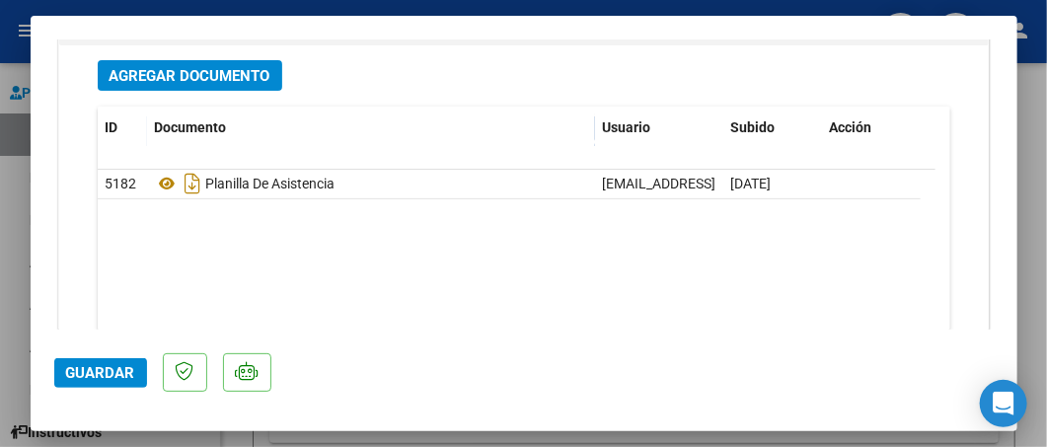
scroll to position [2635, 0]
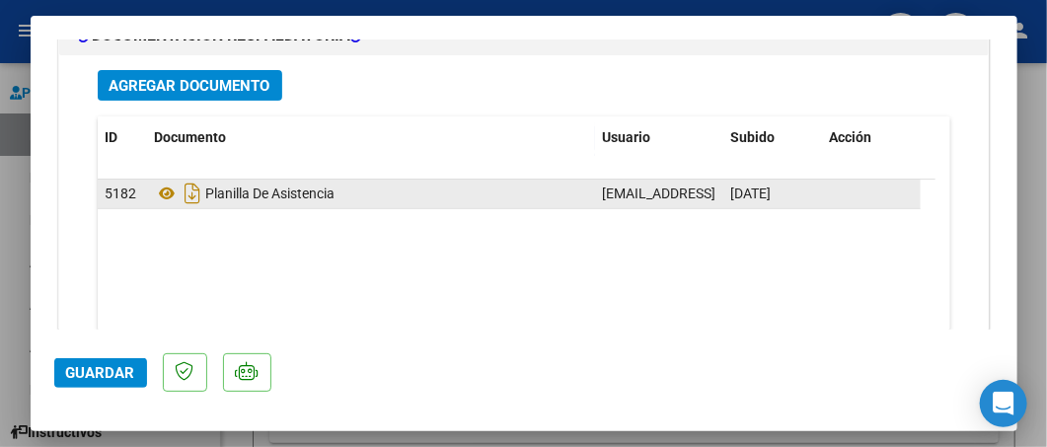
click at [438, 189] on div "Planilla De Asistencia" at bounding box center [371, 194] width 432 height 32
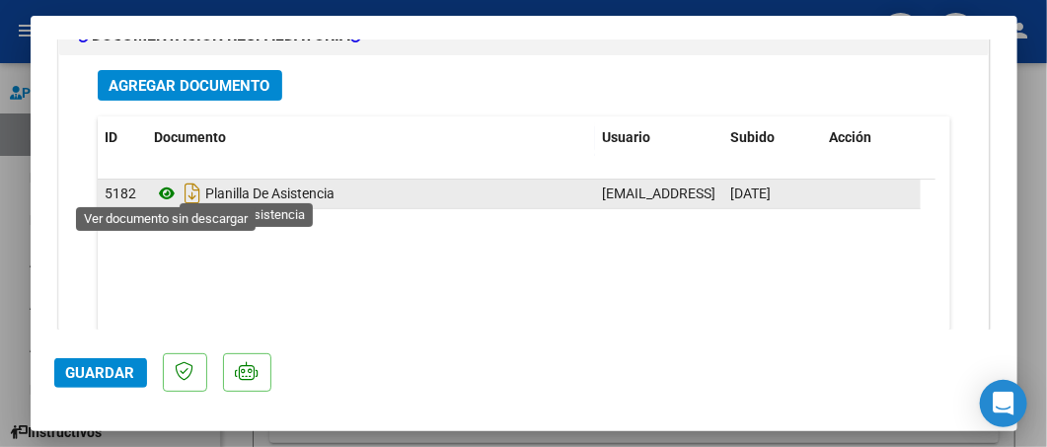
click at [164, 188] on icon at bounding box center [168, 194] width 26 height 24
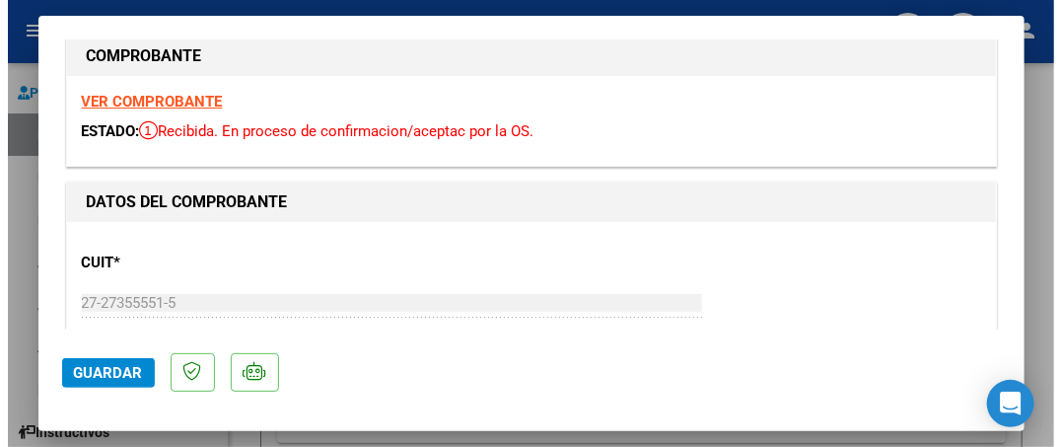
scroll to position [0, 0]
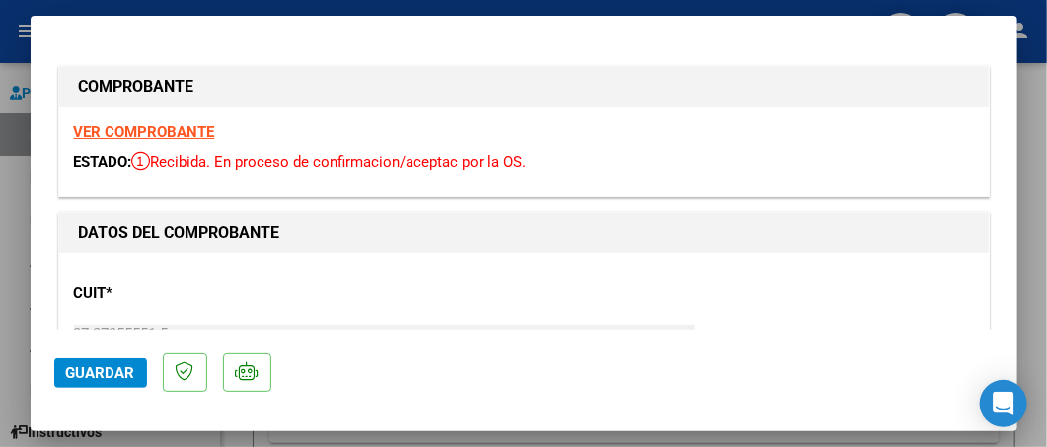
click at [1042, 81] on div at bounding box center [523, 223] width 1047 height 447
type input "$ 0,00"
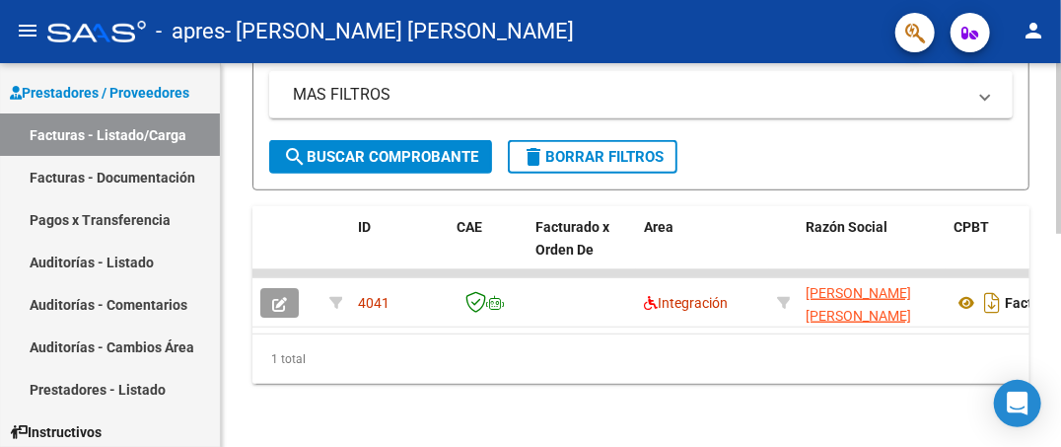
scroll to position [369, 0]
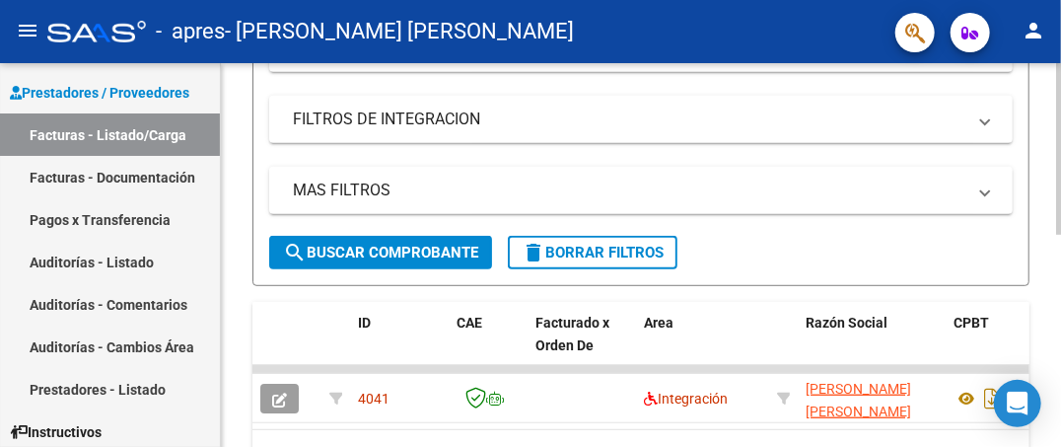
click at [1005, 351] on div "Video tutorial PRESTADORES -> Listado de CPBTs Emitidos por Prestadores / Prove…" at bounding box center [643, 117] width 845 height 850
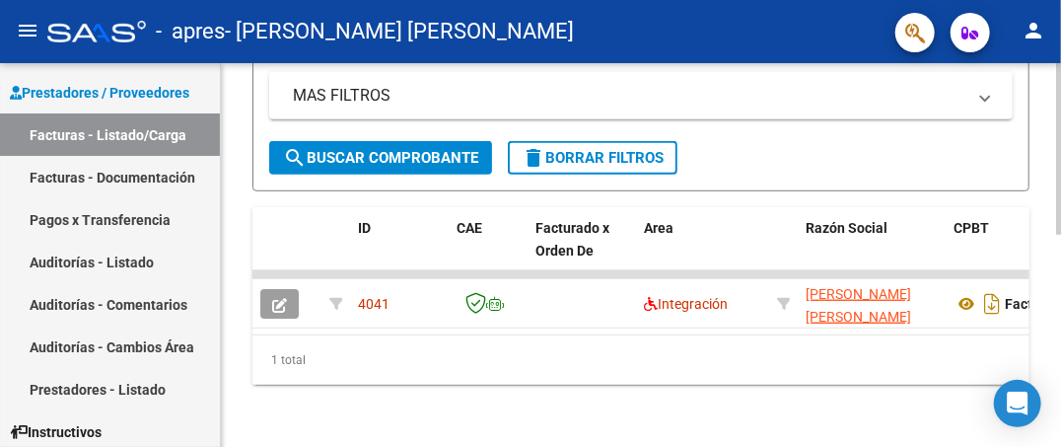
scroll to position [477, 0]
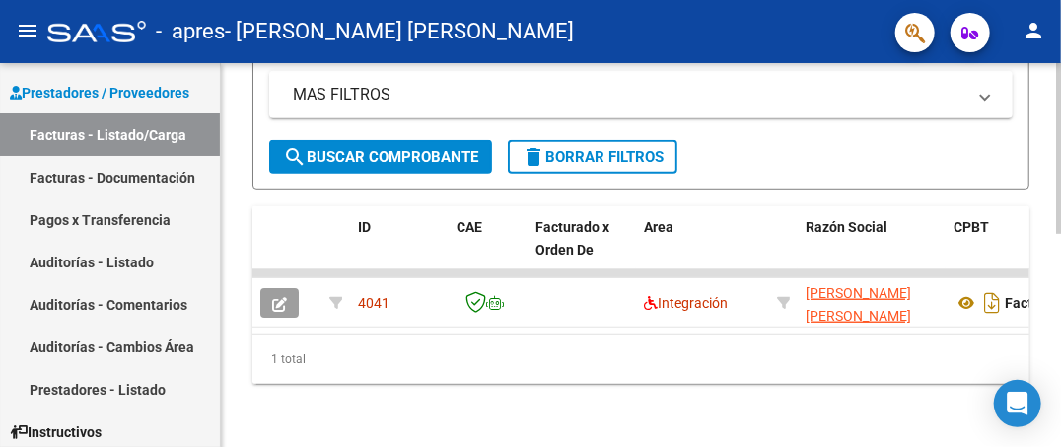
click at [1059, 319] on div at bounding box center [1058, 362] width 5 height 172
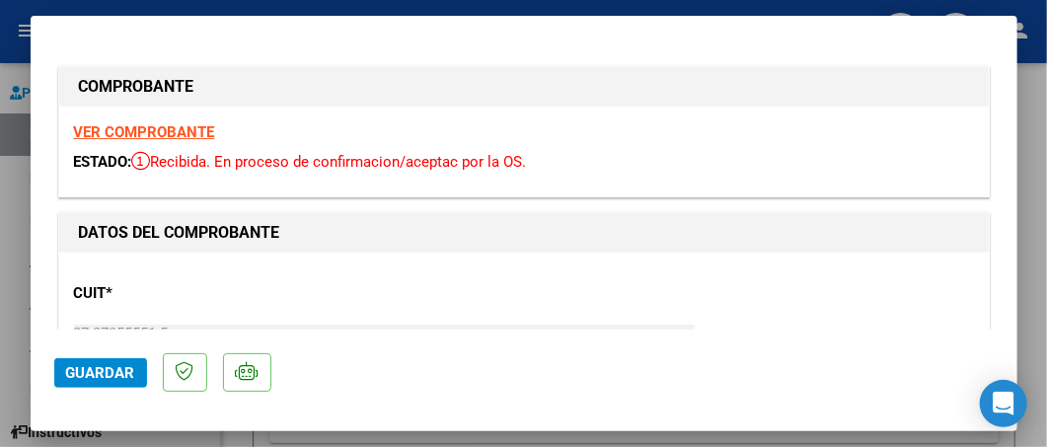
click at [1033, 92] on div at bounding box center [523, 223] width 1047 height 447
type input "$ 0,00"
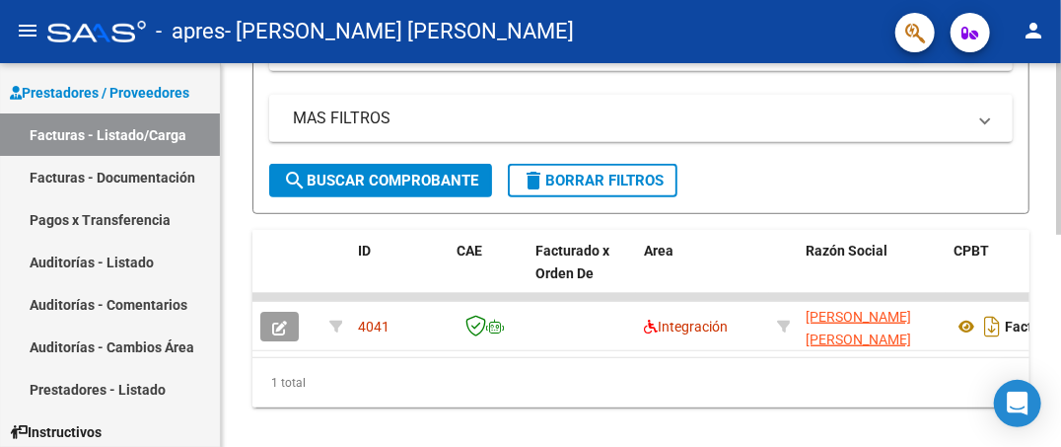
scroll to position [478, 0]
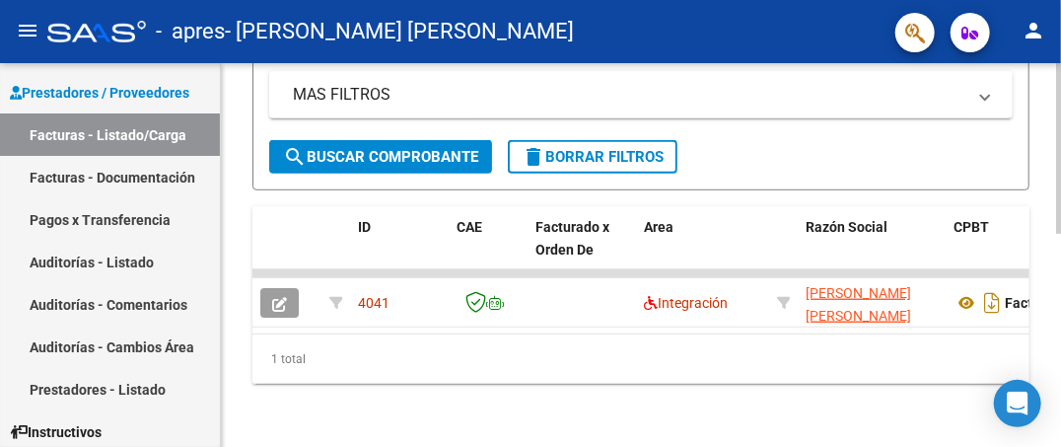
click at [1059, 377] on div at bounding box center [1058, 362] width 5 height 172
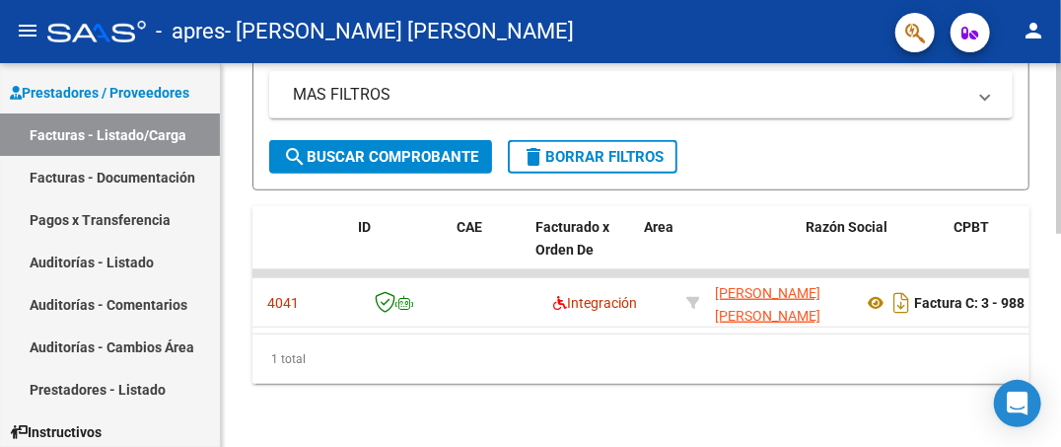
scroll to position [0, 0]
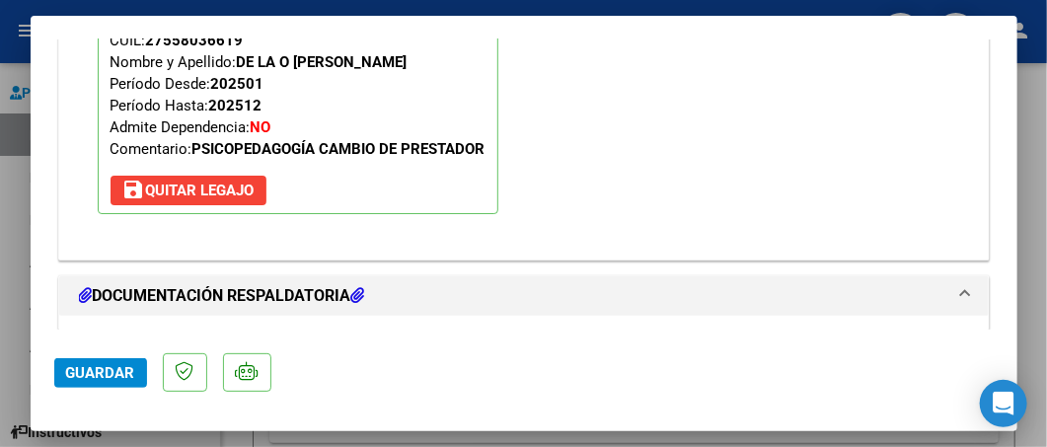
scroll to position [2365, 0]
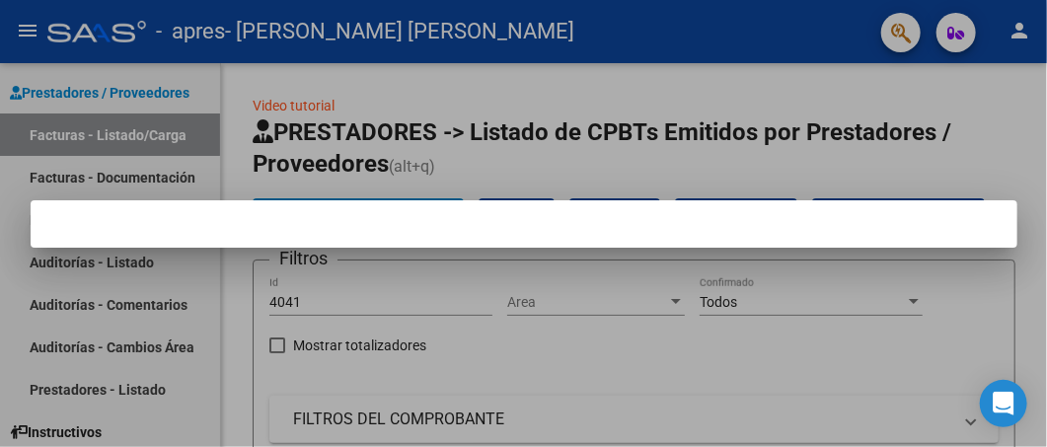
click at [938, 162] on div at bounding box center [523, 223] width 1047 height 447
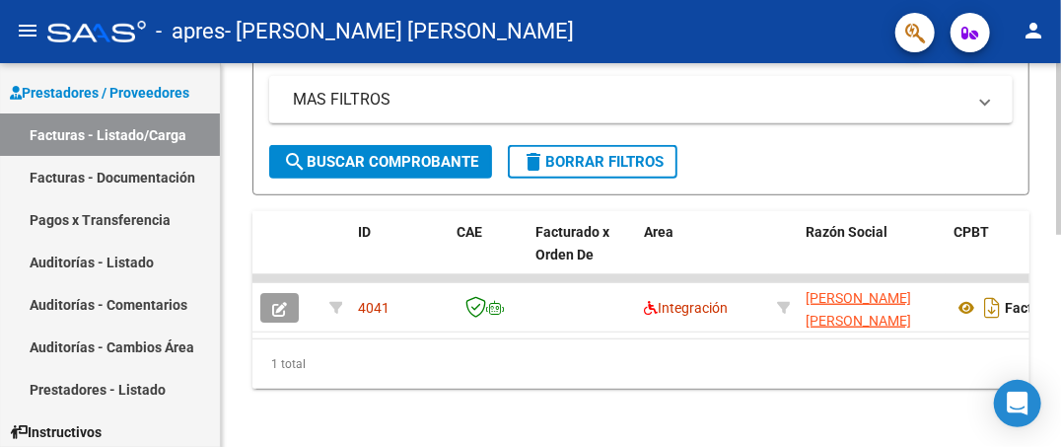
scroll to position [478, 0]
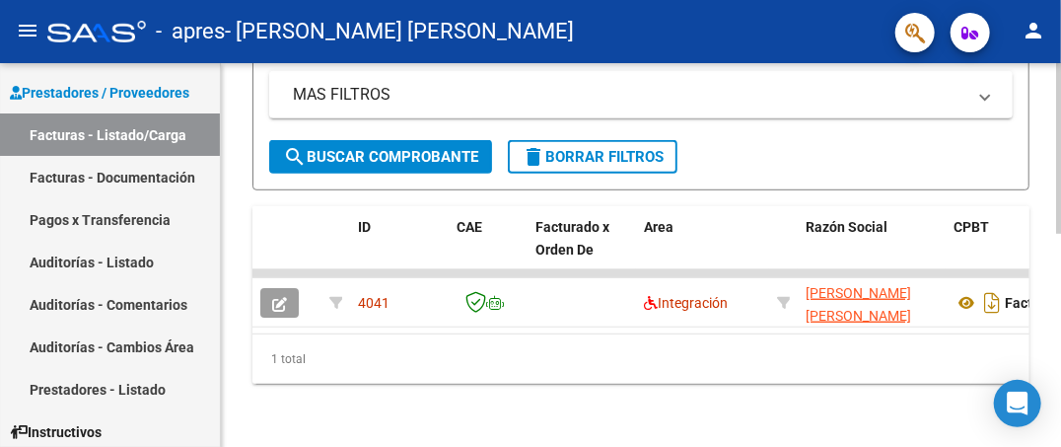
click at [1059, 371] on div at bounding box center [1058, 362] width 5 height 172
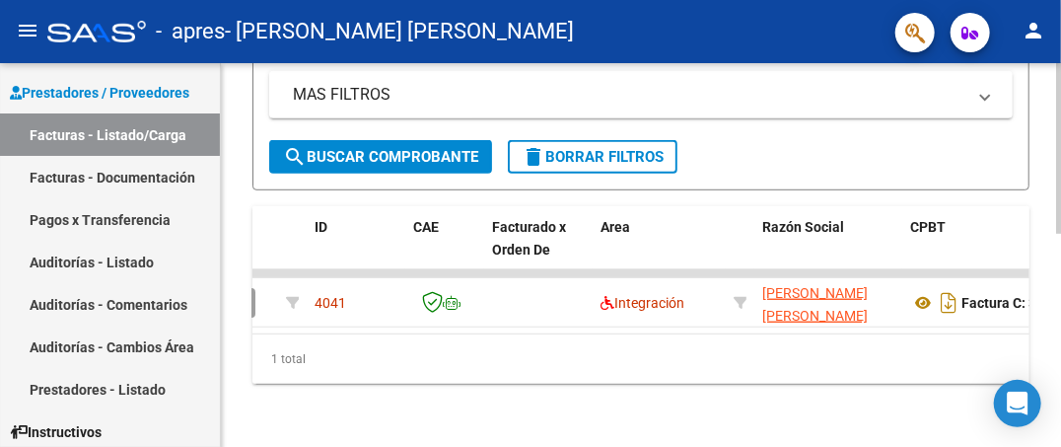
scroll to position [0, 26]
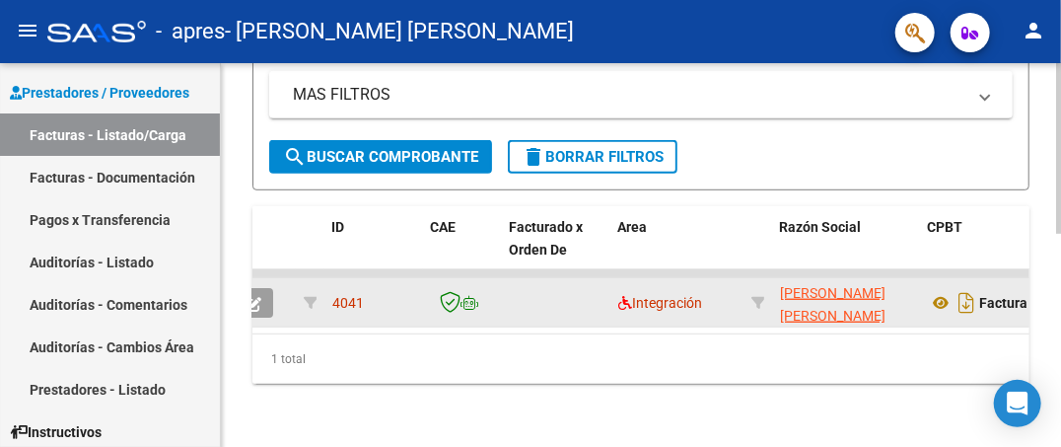
click at [322, 283] on datatable-body-cell at bounding box center [310, 302] width 29 height 48
click at [339, 295] on span "4041" at bounding box center [348, 303] width 32 height 16
click at [405, 296] on div "4041" at bounding box center [373, 303] width 83 height 23
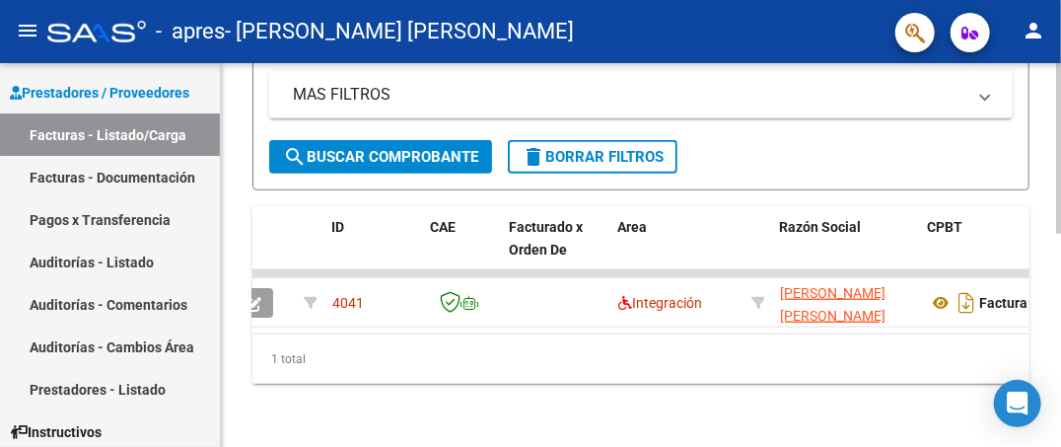
drag, startPoint x: 347, startPoint y: 317, endPoint x: 349, endPoint y: 327, distance: 11.0
click at [349, 327] on datatable-body "4041 Integración LOBAIS MARIA EMILIA 27273555515 Factura C: 3 - 988 $ 98.964,88…" at bounding box center [641, 301] width 777 height 64
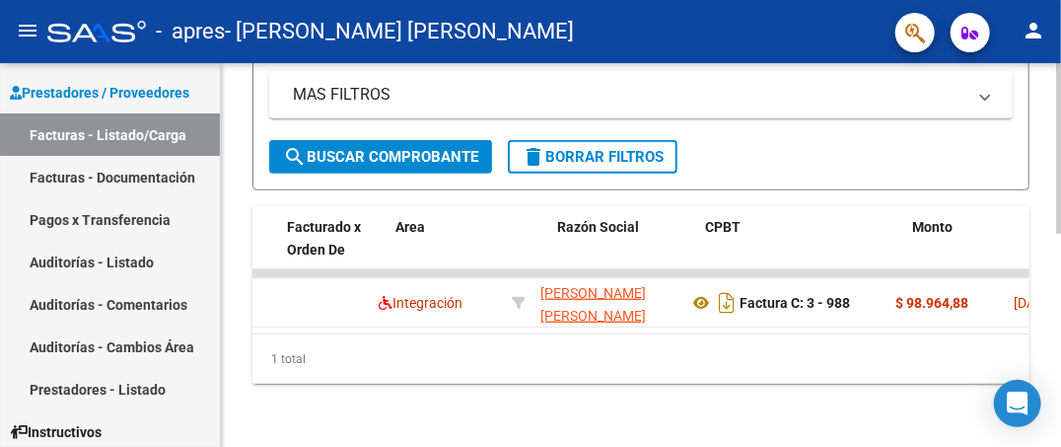
scroll to position [0, 248]
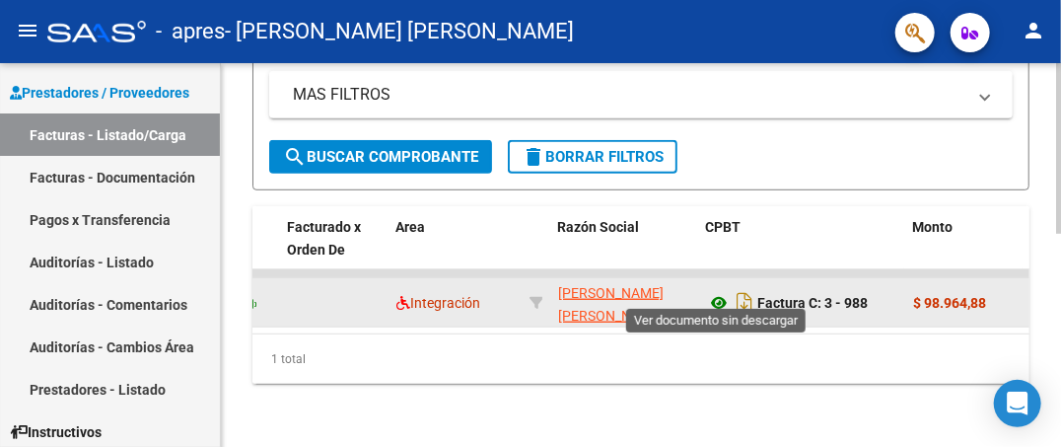
click at [715, 294] on icon at bounding box center [719, 303] width 26 height 24
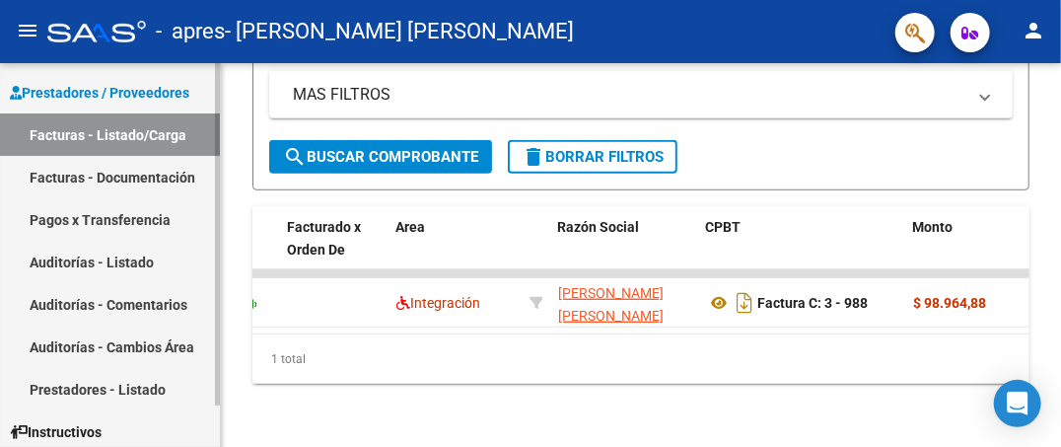
click at [108, 181] on link "Facturas - Documentación" at bounding box center [110, 177] width 220 height 42
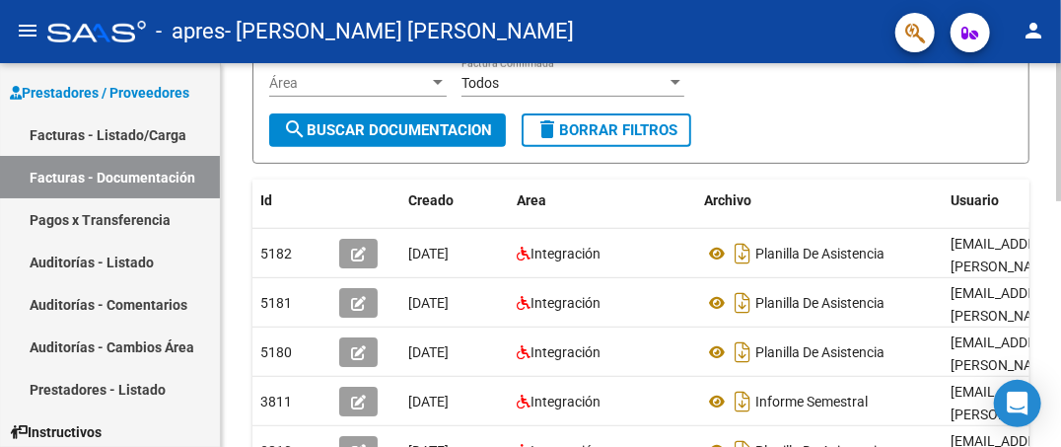
scroll to position [266, 0]
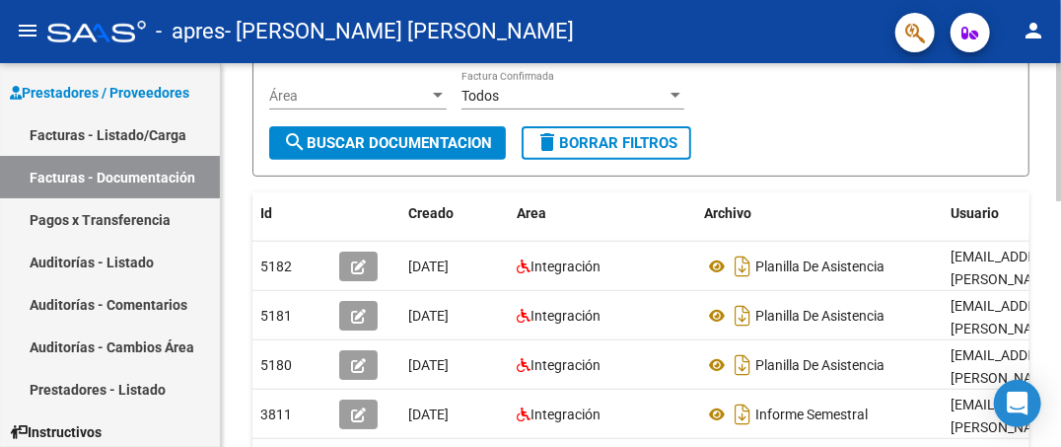
click at [1053, 256] on div "PRESTADORES -> Comprobantes - Documentación Respaldatoria cloud_download Export…" at bounding box center [643, 325] width 845 height 1057
click at [96, 142] on link "Facturas - Listado/Carga" at bounding box center [110, 134] width 220 height 42
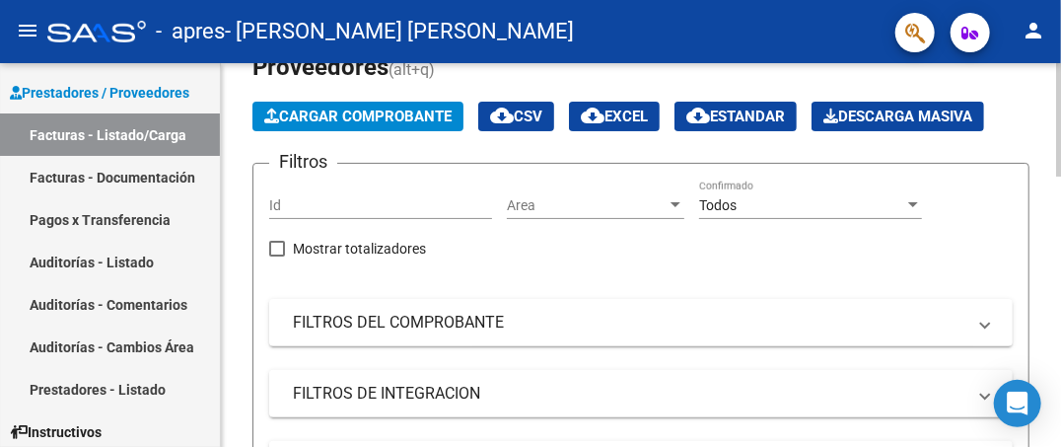
click at [1059, 151] on div at bounding box center [1058, 148] width 5 height 113
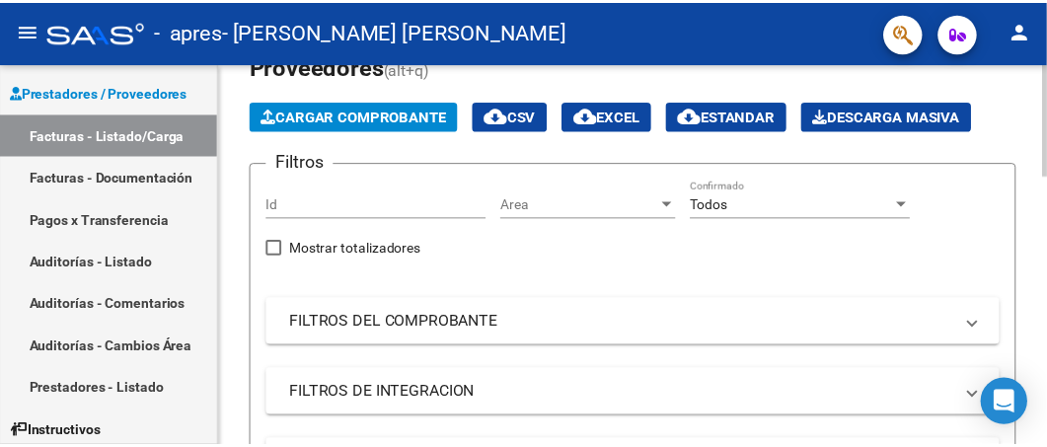
scroll to position [102, 0]
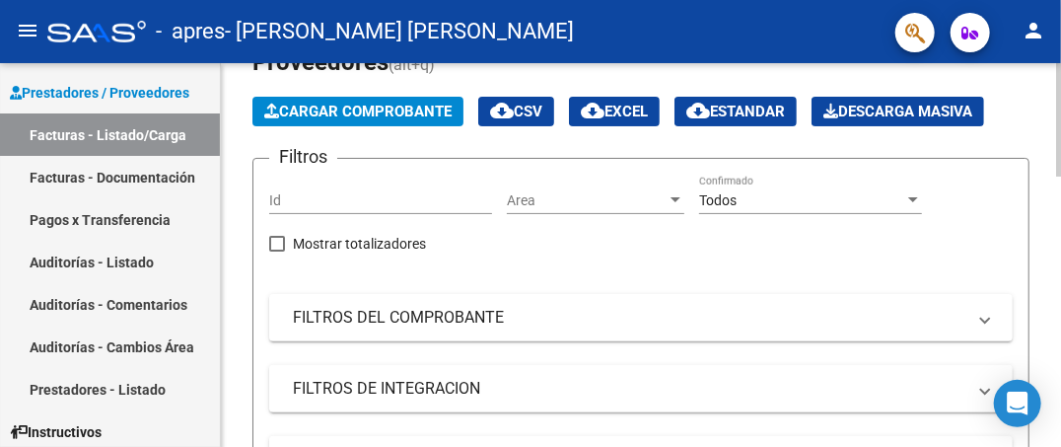
click at [377, 107] on span "Cargar Comprobante" at bounding box center [357, 112] width 187 height 18
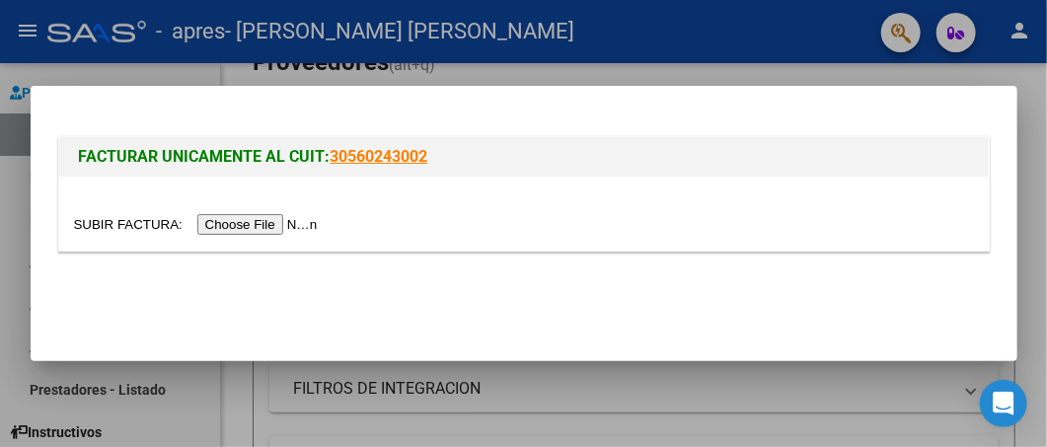
click at [255, 226] on input "file" at bounding box center [199, 224] width 250 height 21
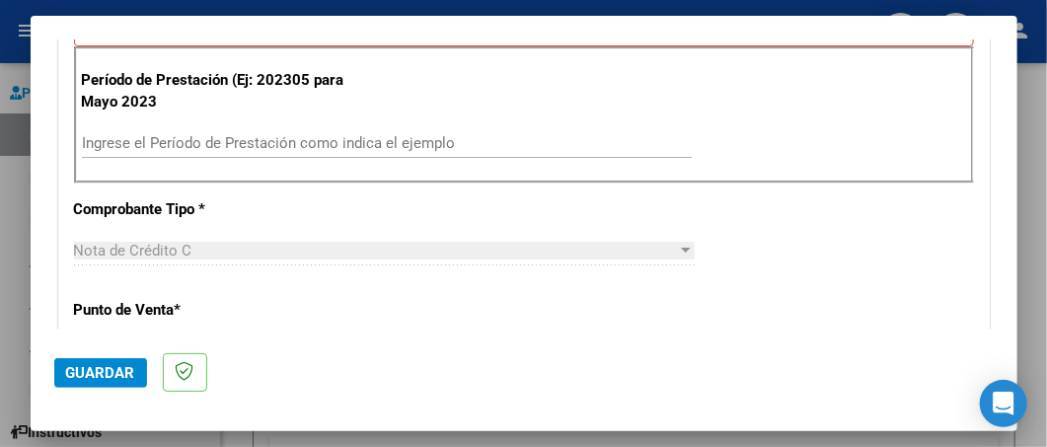
scroll to position [573, 0]
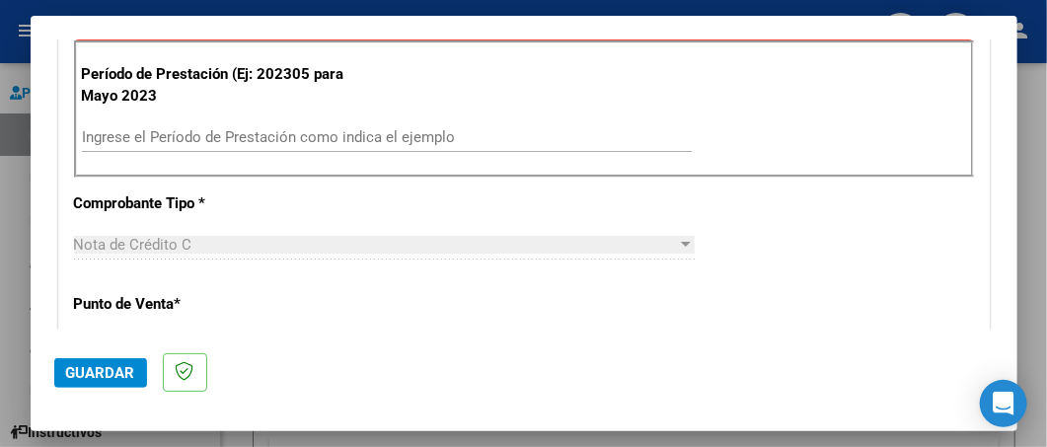
click at [431, 139] on input "Ingrese el Período de Prestación como indica el ejemplo" at bounding box center [387, 137] width 610 height 18
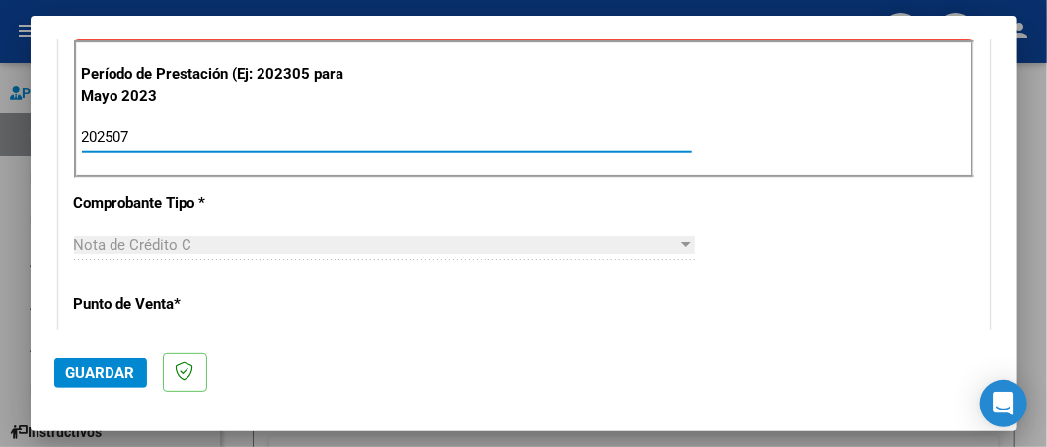
type input "202507"
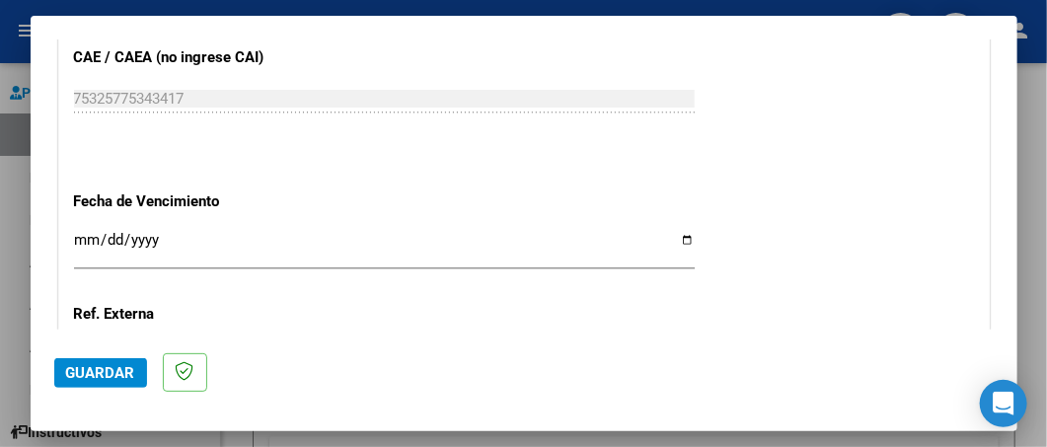
scroll to position [1237, 0]
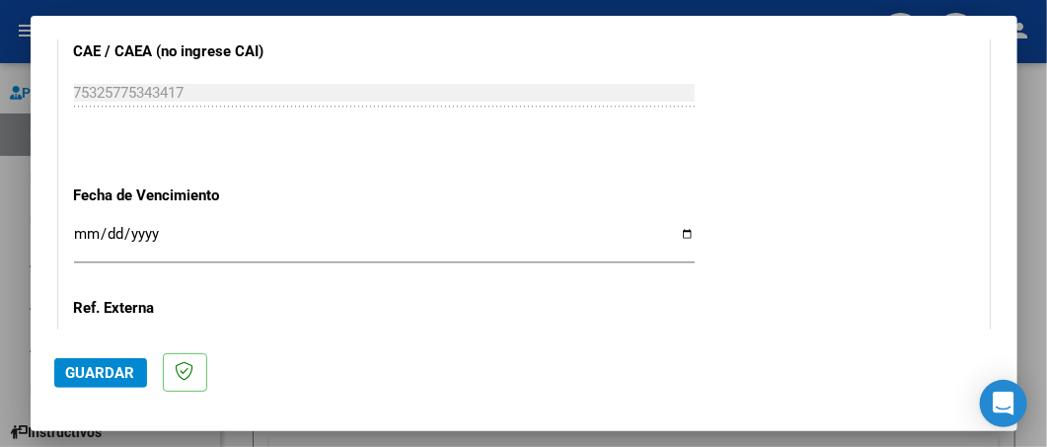
click at [676, 227] on input "Ingresar la fecha" at bounding box center [384, 242] width 620 height 32
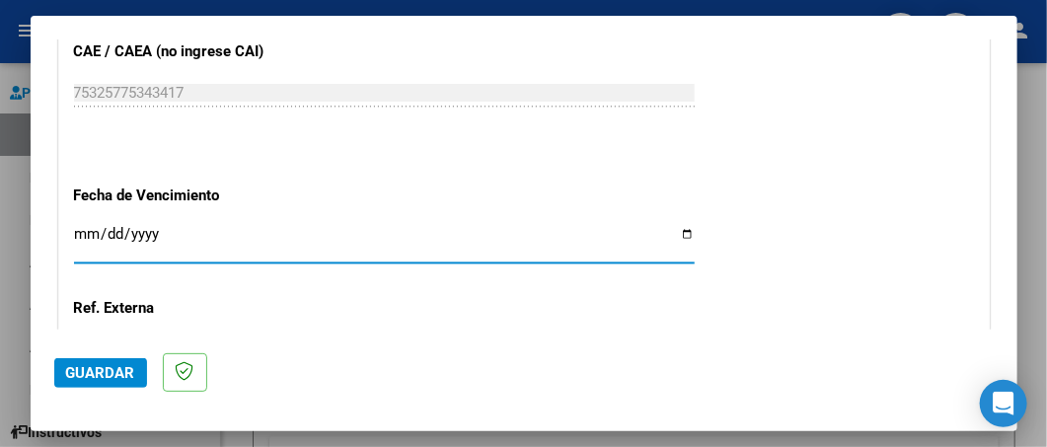
type input "[DATE]"
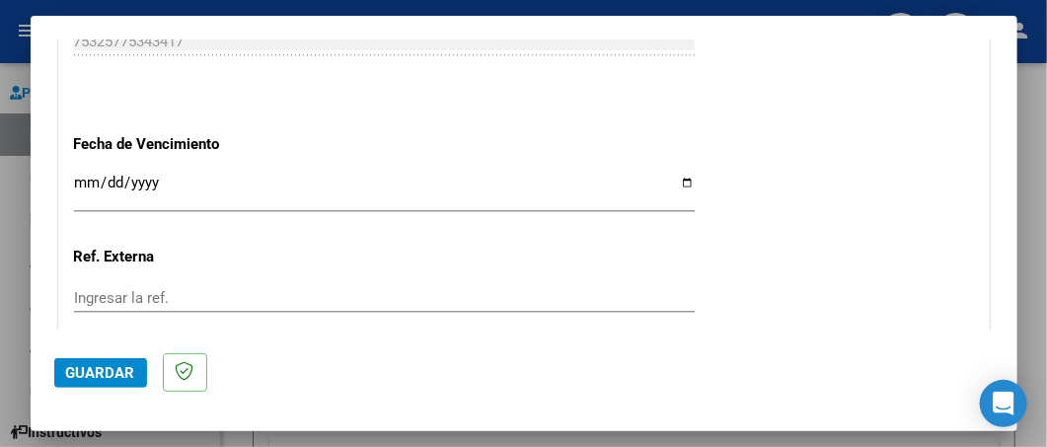
scroll to position [1464, 0]
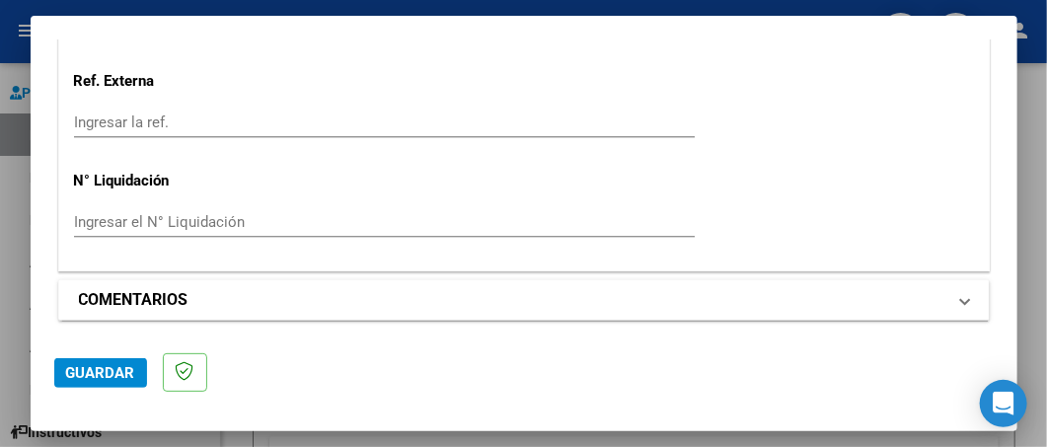
click at [771, 297] on mat-panel-title "COMENTARIOS" at bounding box center [512, 300] width 866 height 24
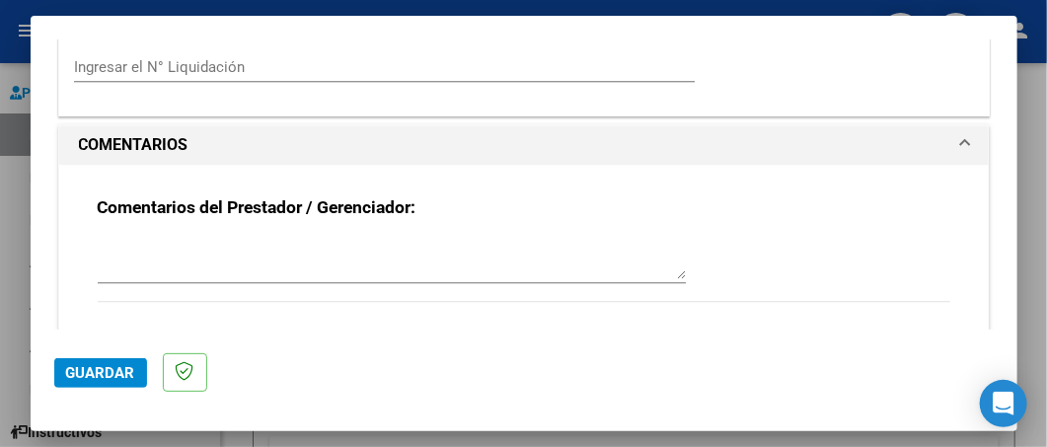
scroll to position [1632, 0]
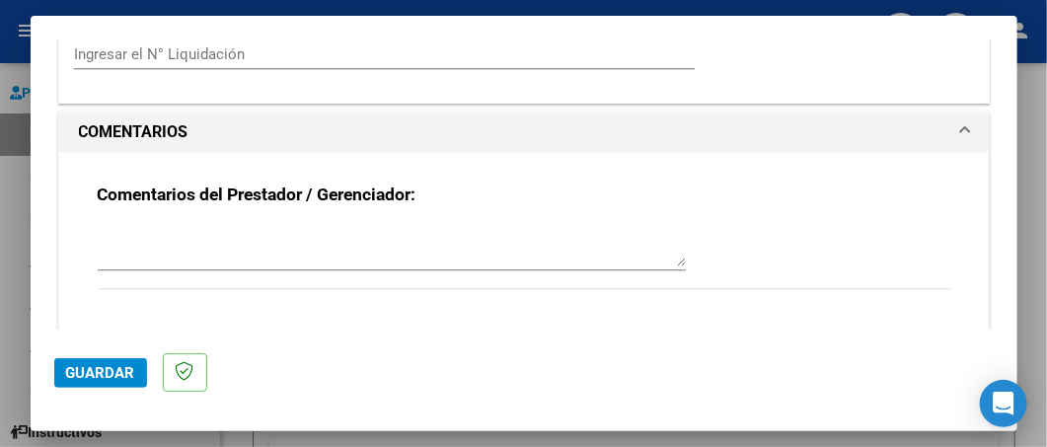
click at [316, 247] on textarea at bounding box center [392, 246] width 588 height 39
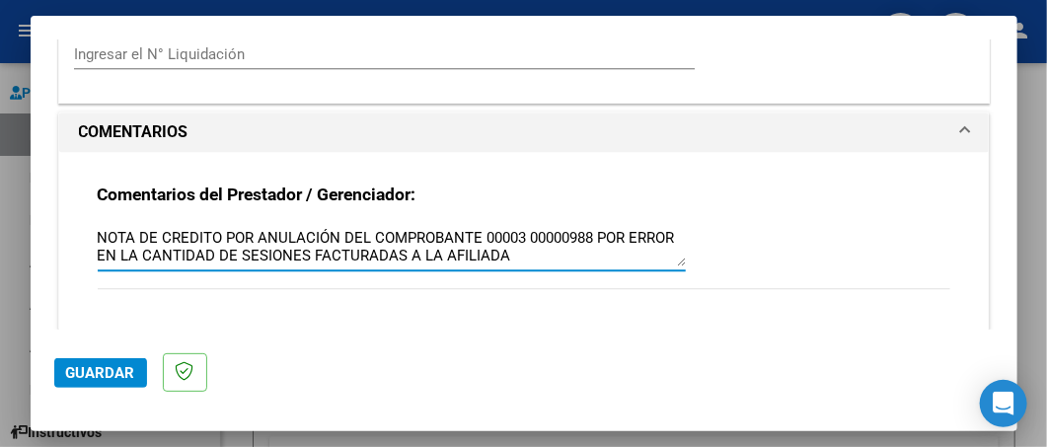
click at [568, 252] on textarea "NOTA DE CREDITO POR ANULACIÓN DEL COMPROBANTE 00003 00000988 POR ERROR EN LA CA…" at bounding box center [392, 246] width 588 height 39
paste textarea "De la O Julieta DNI 55.803.661 N°AF.232562/03"
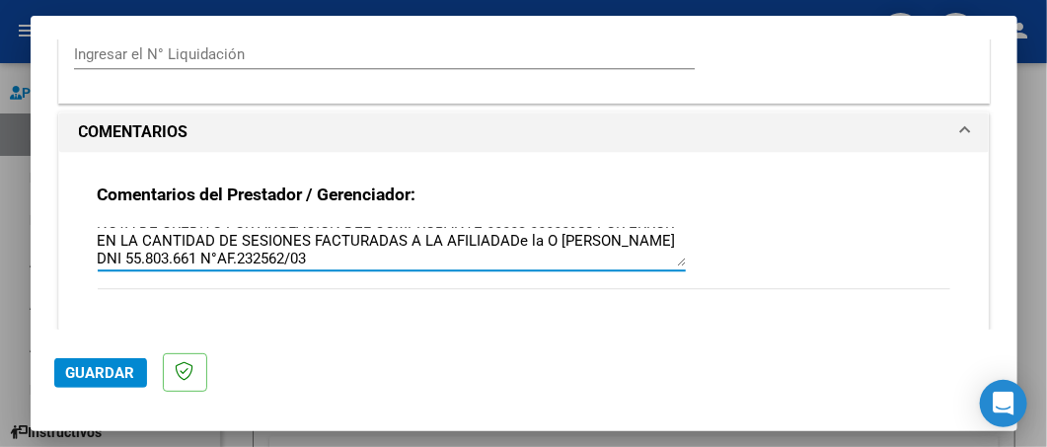
click at [550, 237] on textarea "NOTA DE CREDITO POR ANULACIÓN DEL COMPROBANTE 00003 00000988 POR ERROR EN LA CA…" at bounding box center [392, 246] width 588 height 39
type textarea "NOTA DE CREDITO POR ANULACIÓN DEL COMPROBANTE 00003 00000988 POR ERROR EN LA CA…"
click at [102, 369] on span "Guardar" at bounding box center [100, 373] width 69 height 18
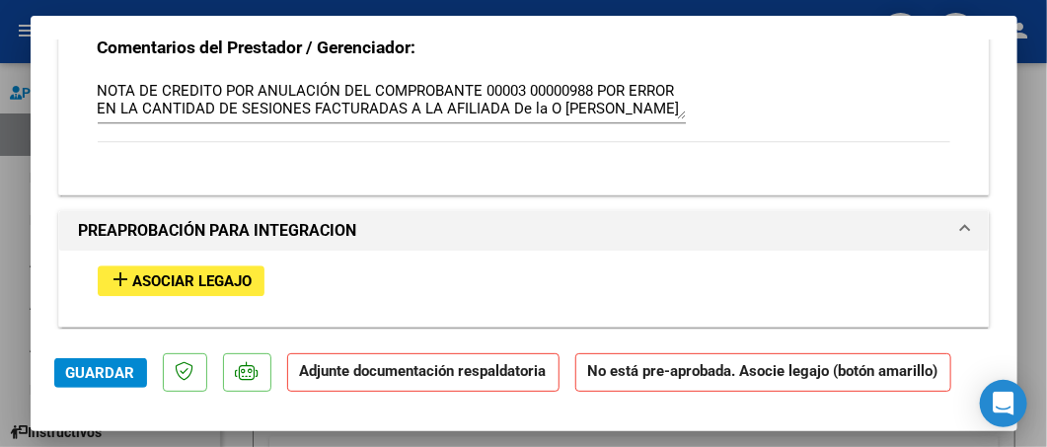
scroll to position [1862, 0]
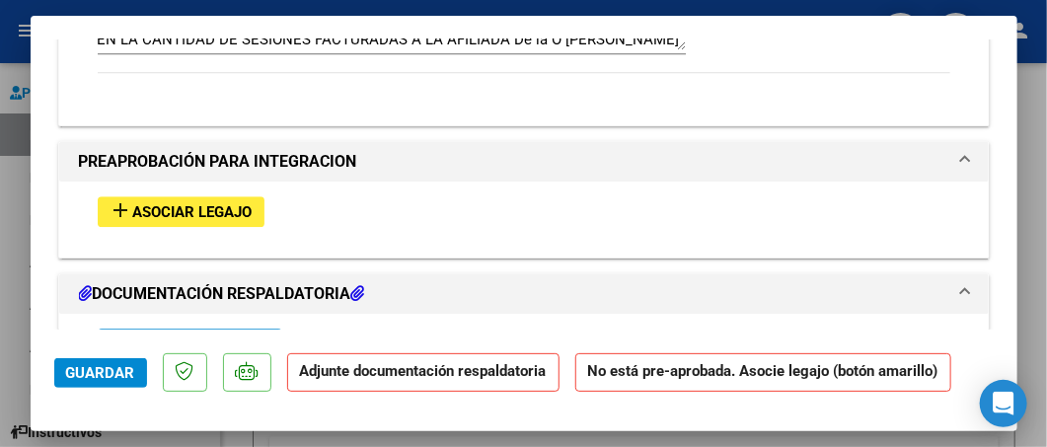
click at [185, 196] on button "add Asociar Legajo" at bounding box center [181, 211] width 167 height 31
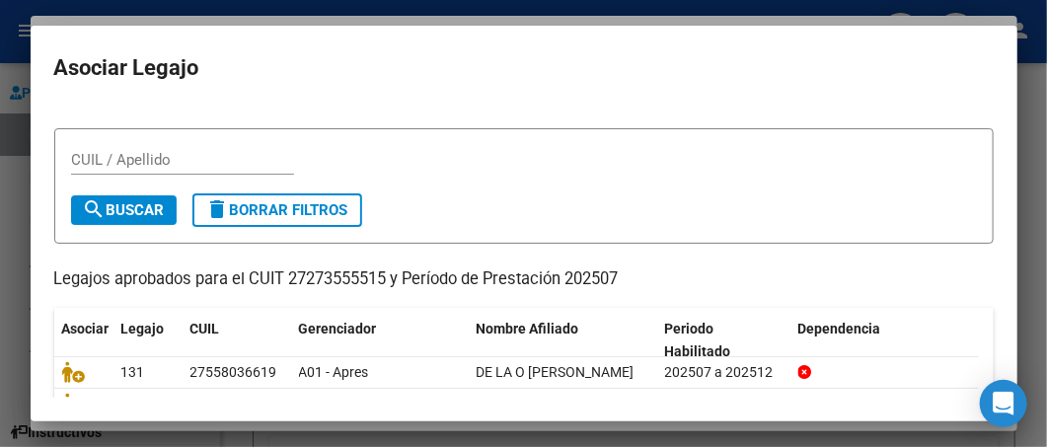
scroll to position [82, 0]
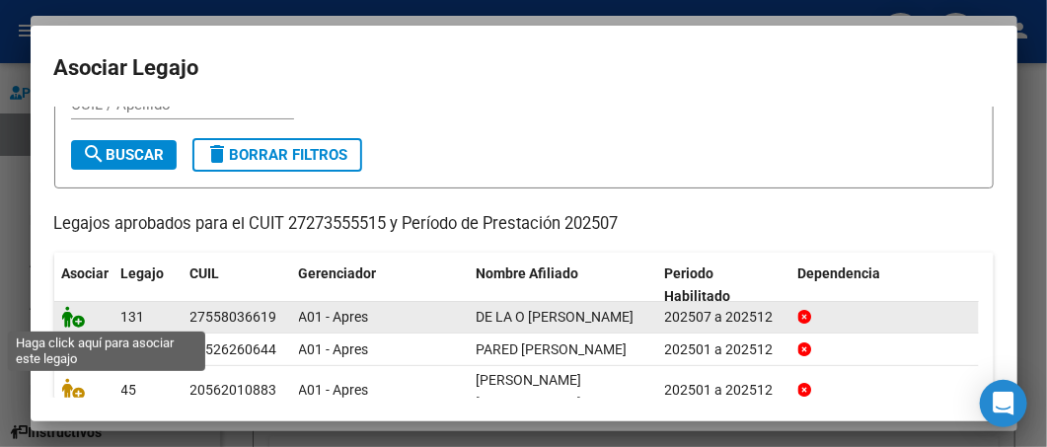
click at [74, 315] on icon at bounding box center [74, 317] width 24 height 22
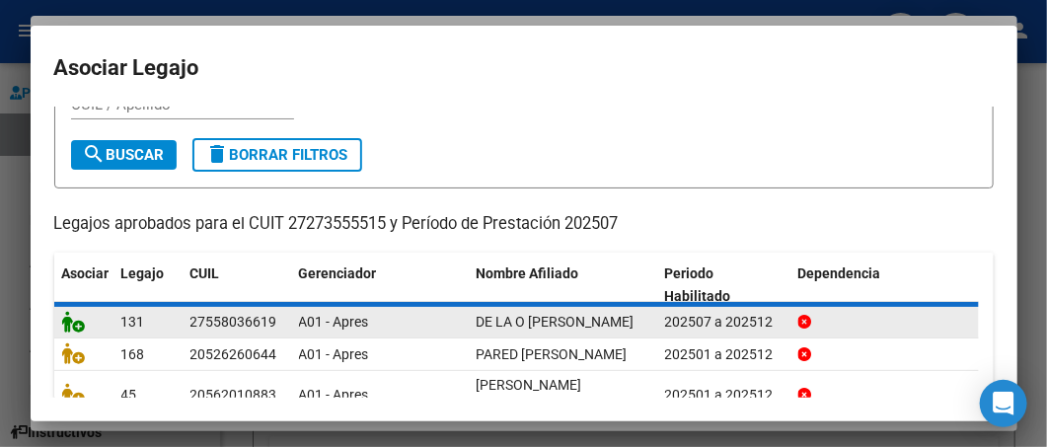
scroll to position [95, 0]
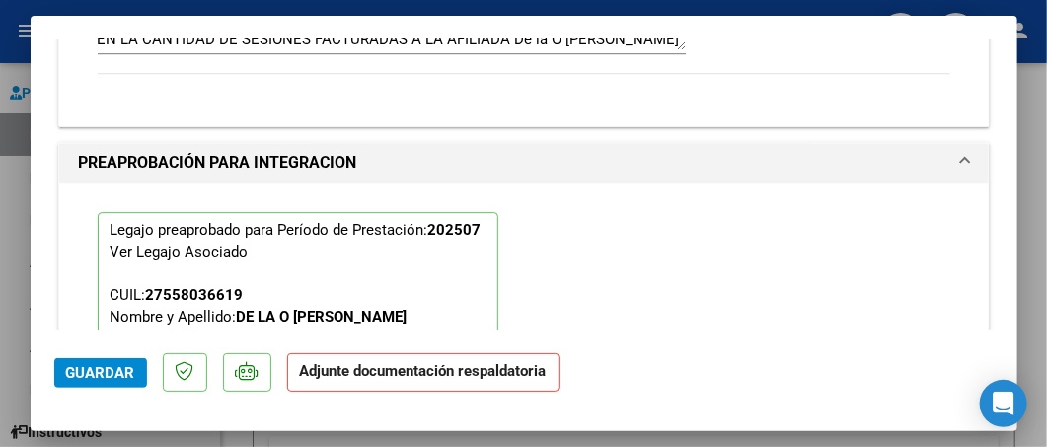
click at [92, 376] on span "Guardar" at bounding box center [100, 373] width 69 height 18
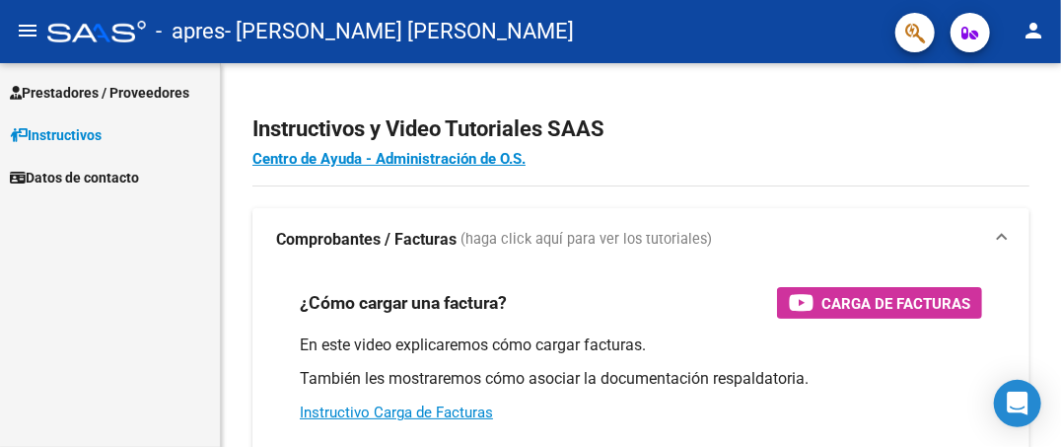
click at [71, 86] on span "Prestadores / Proveedores" at bounding box center [100, 93] width 180 height 22
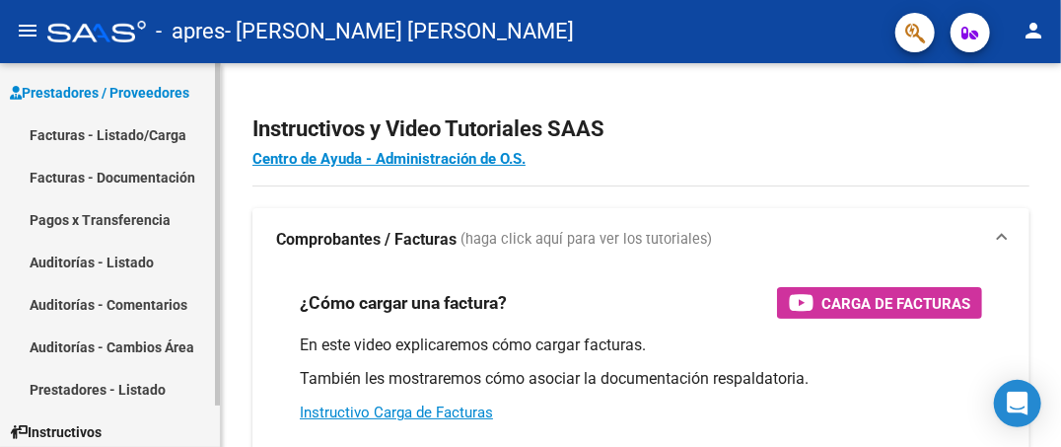
click at [76, 138] on link "Facturas - Listado/Carga" at bounding box center [110, 134] width 220 height 42
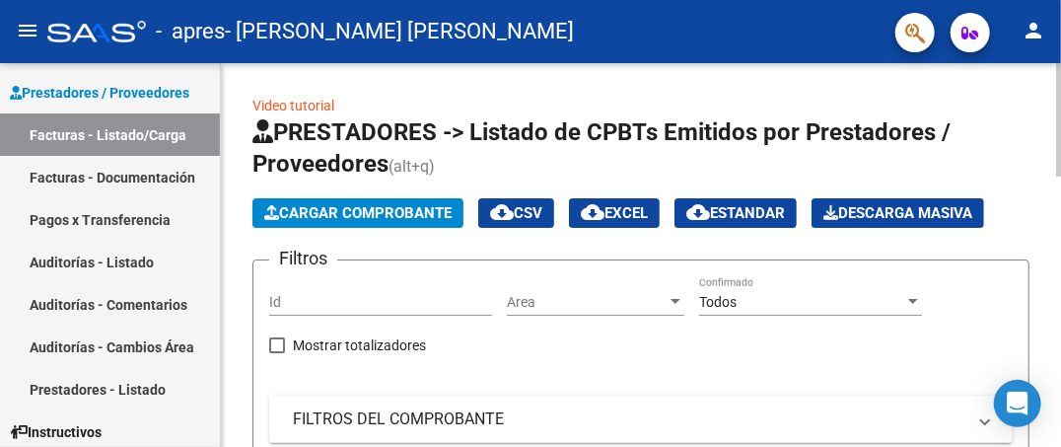
click at [304, 209] on span "Cargar Comprobante" at bounding box center [357, 213] width 187 height 18
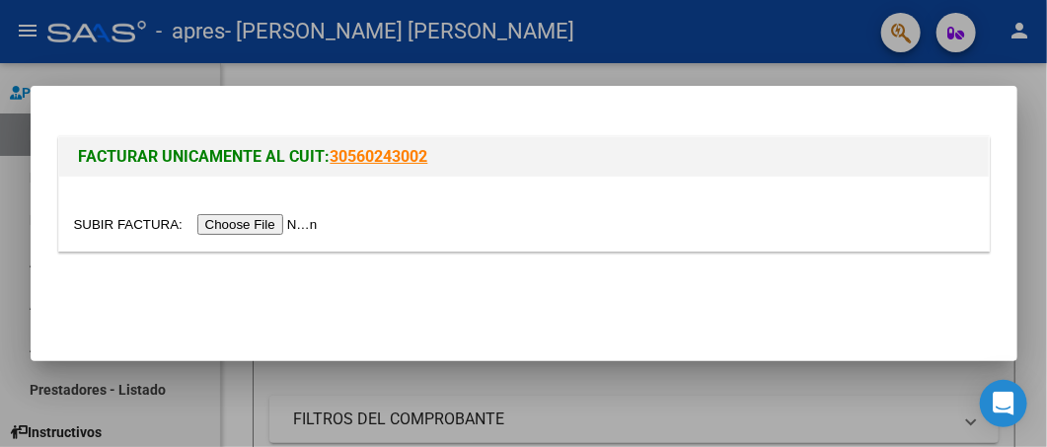
click at [263, 225] on input "file" at bounding box center [199, 224] width 250 height 21
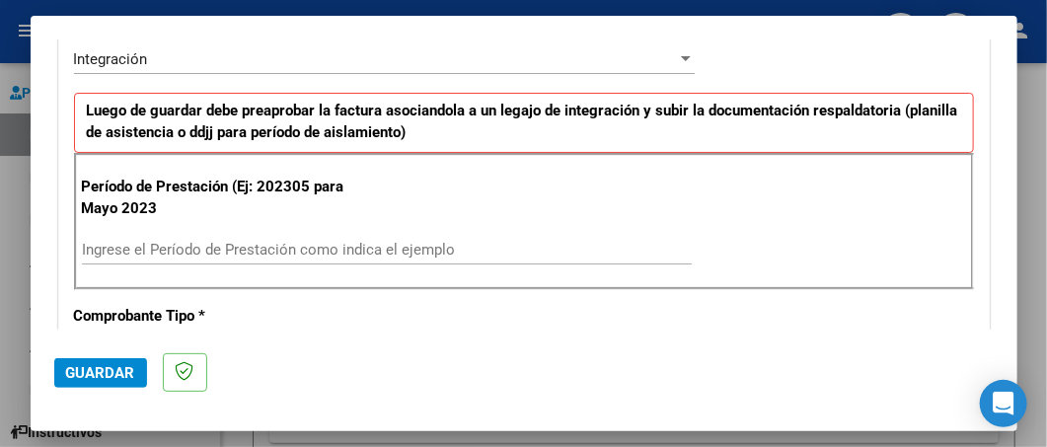
scroll to position [493, 0]
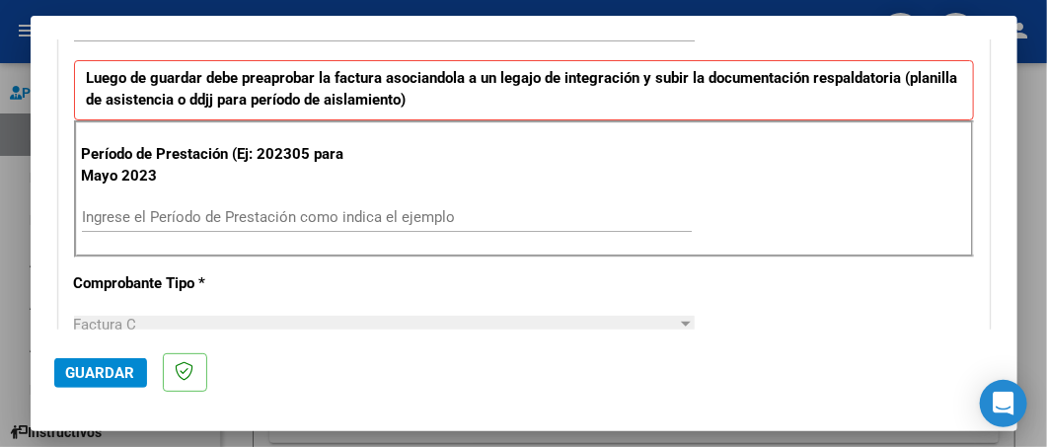
click at [493, 214] on input "Ingrese el Período de Prestación como indica el ejemplo" at bounding box center [387, 217] width 610 height 18
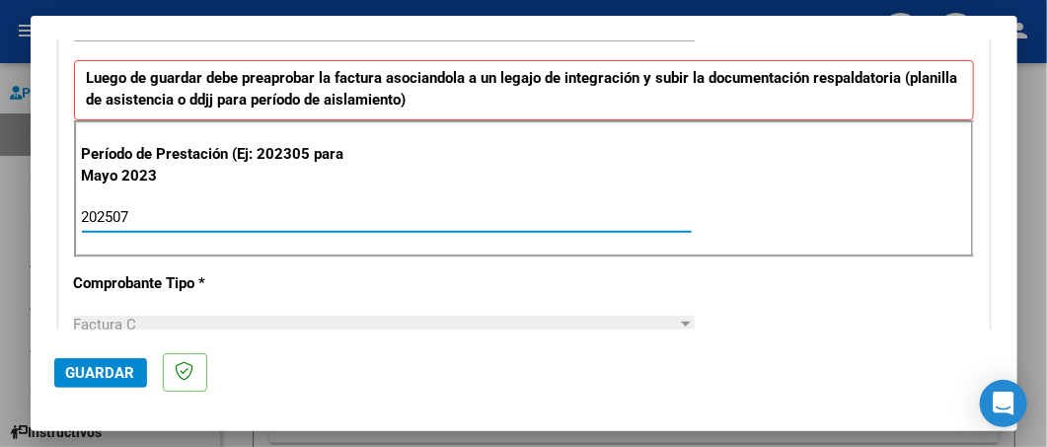
type input "202507"
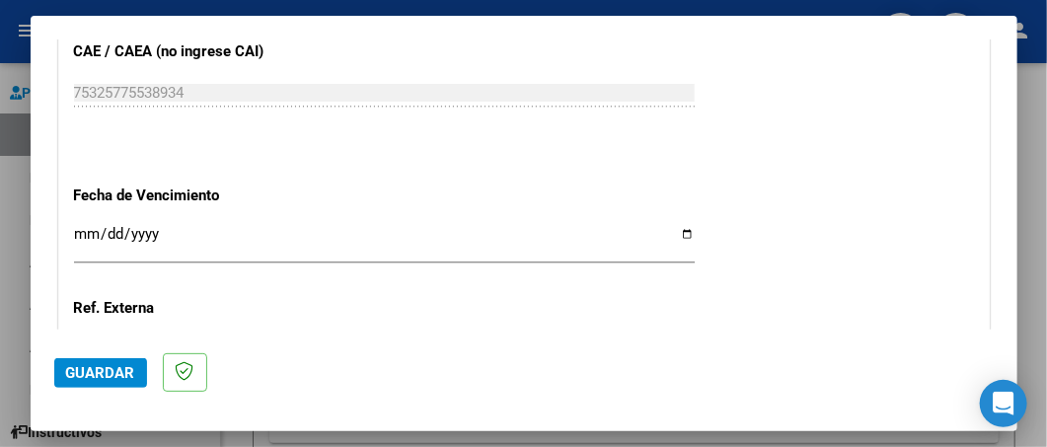
scroll to position [1242, 0]
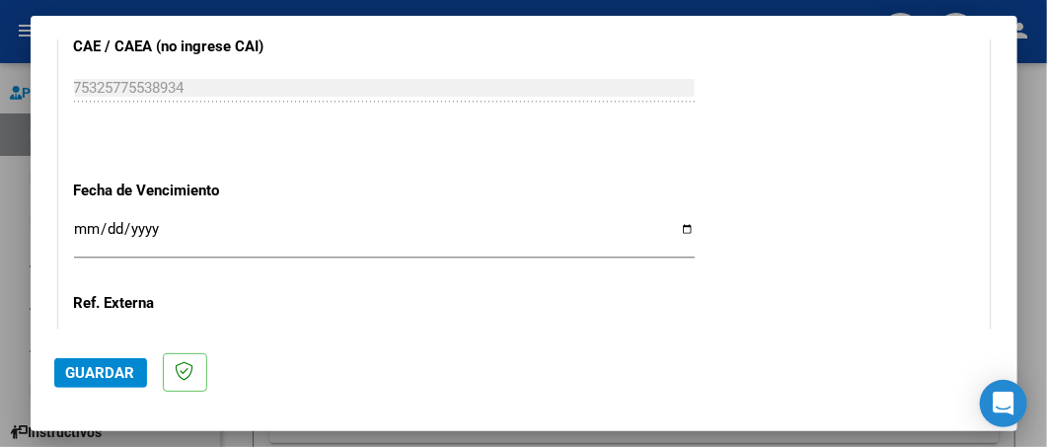
click at [673, 227] on input "Ingresar la fecha" at bounding box center [384, 237] width 620 height 32
type input "[DATE]"
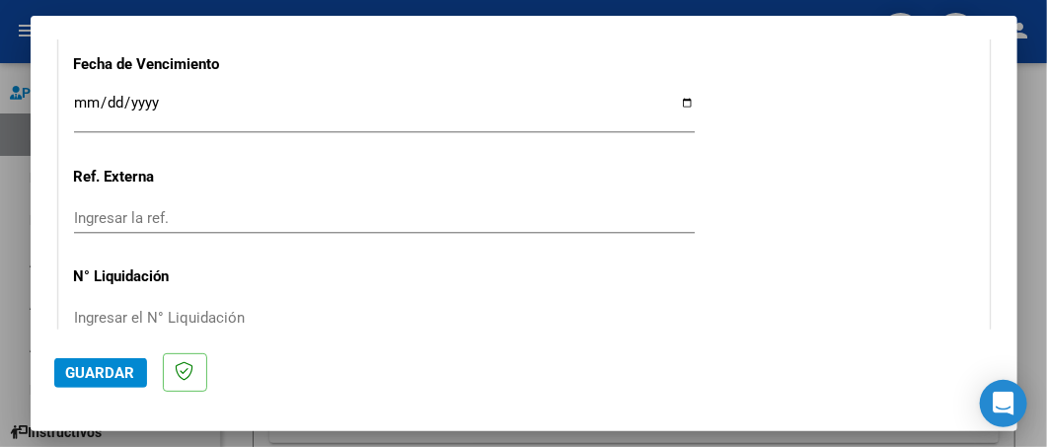
scroll to position [1464, 0]
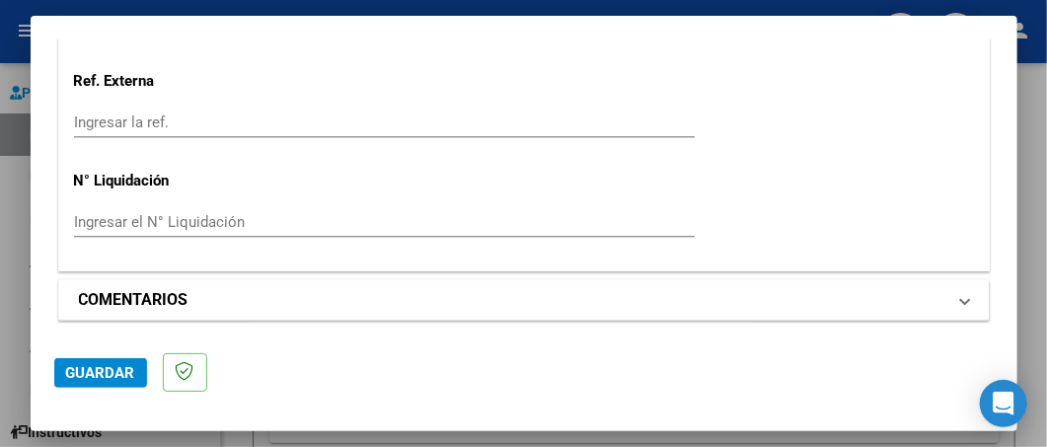
click at [961, 297] on span at bounding box center [965, 300] width 8 height 24
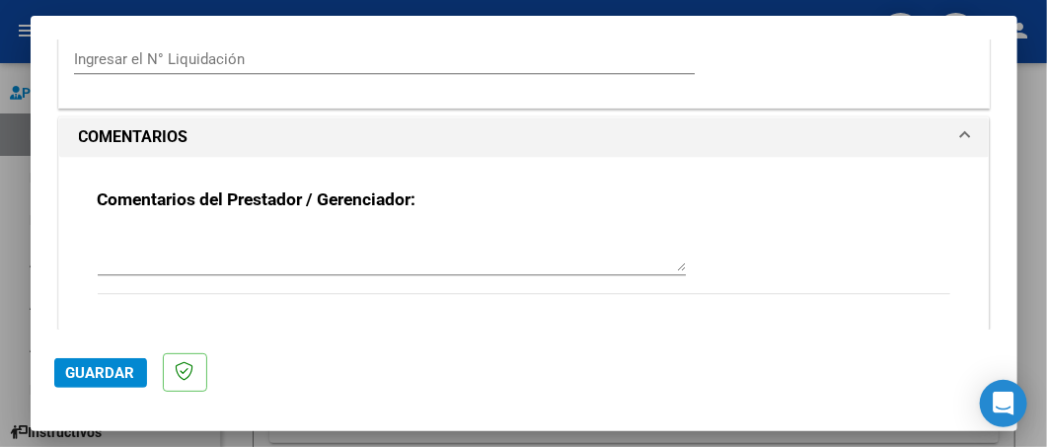
scroll to position [1654, 0]
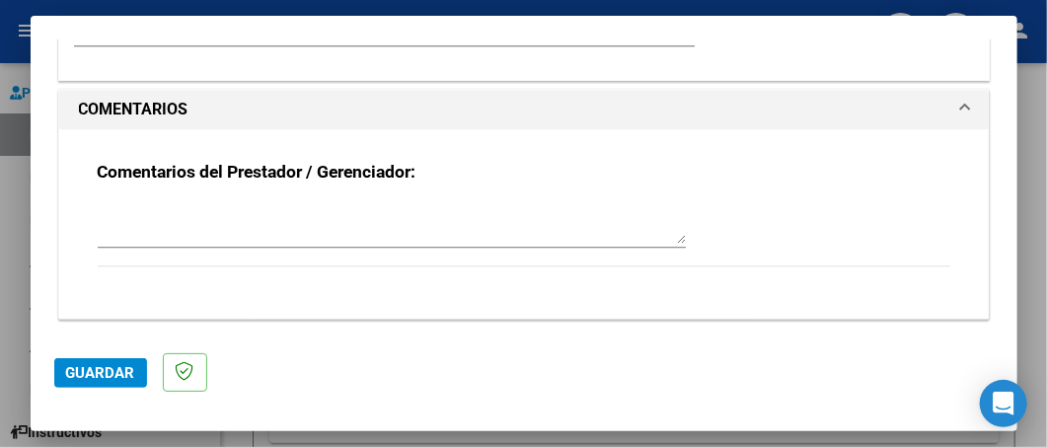
click at [471, 235] on textarea at bounding box center [392, 223] width 588 height 39
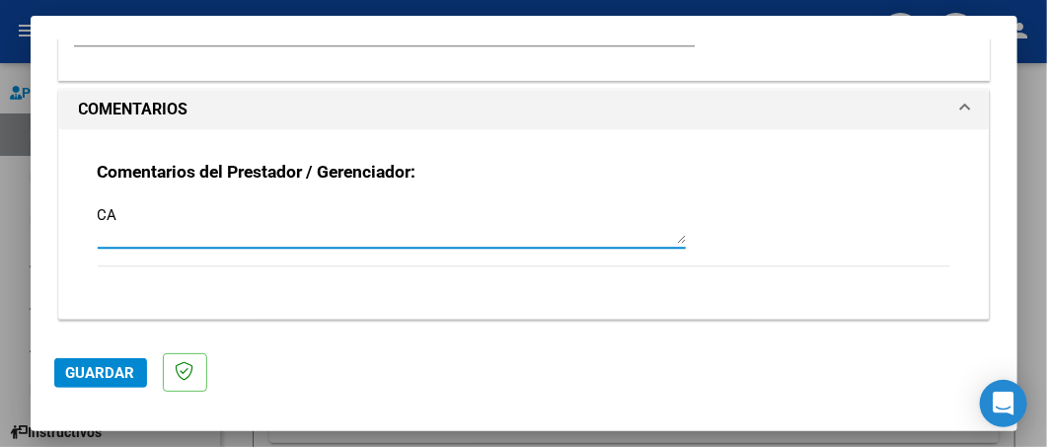
type textarea "C"
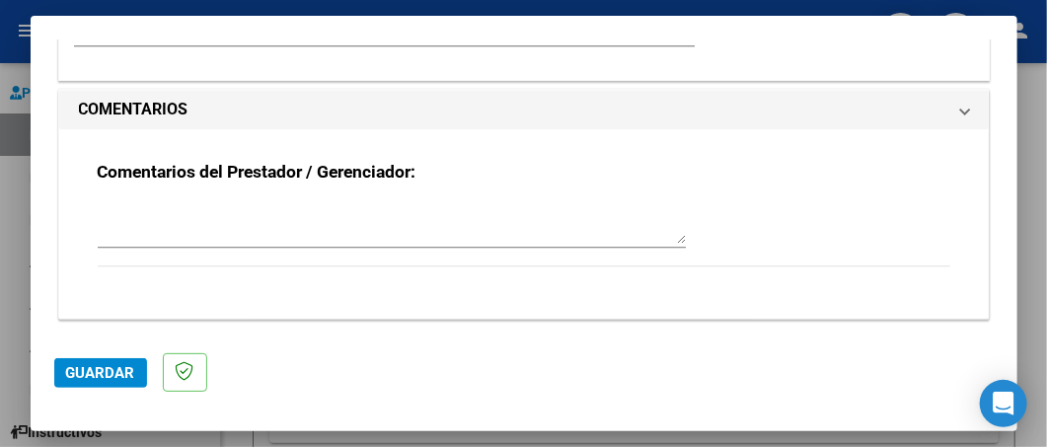
scroll to position [1465, 0]
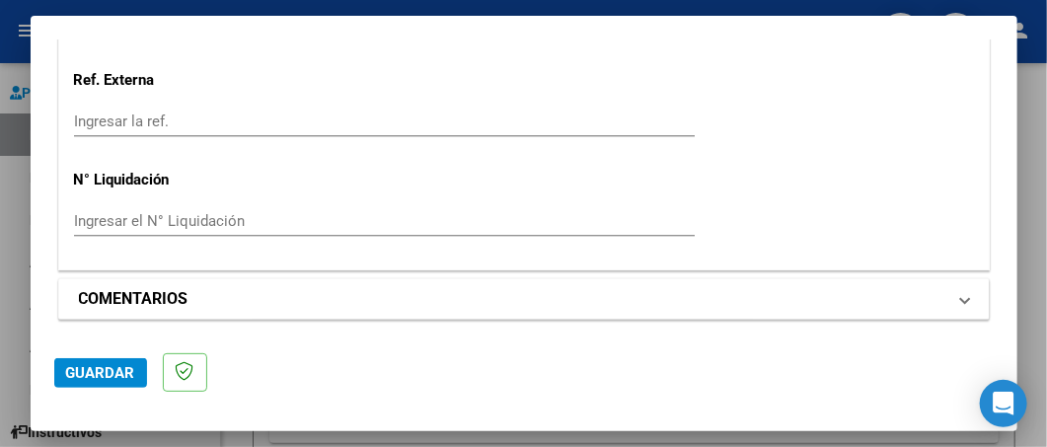
click at [961, 289] on span at bounding box center [965, 299] width 8 height 24
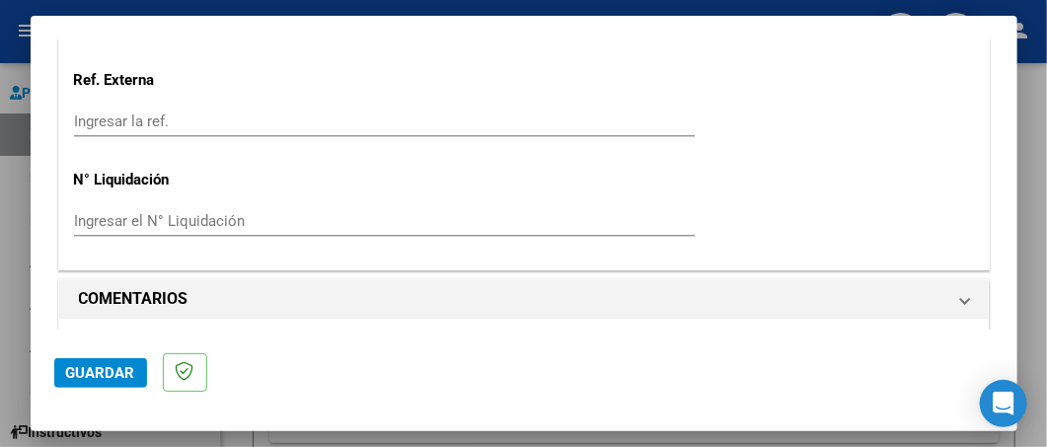
scroll to position [1654, 0]
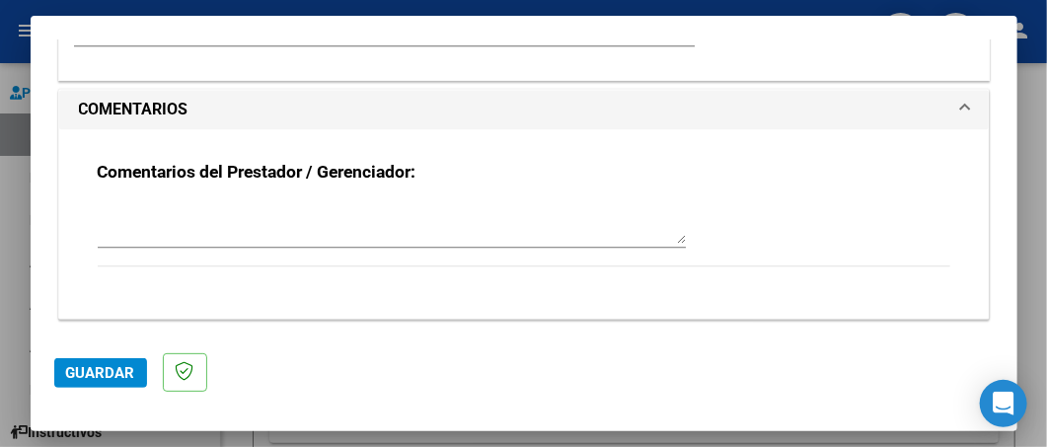
click at [354, 226] on textarea at bounding box center [392, 223] width 588 height 39
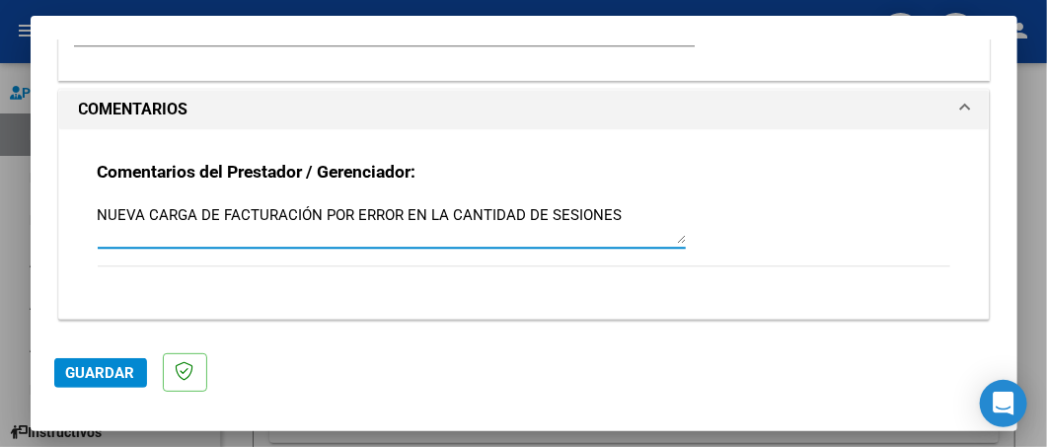
type textarea "NUEVA CARGA DE FACTURACIÓN POR ERROR EN LA CANTIDAD DE SESIONES"
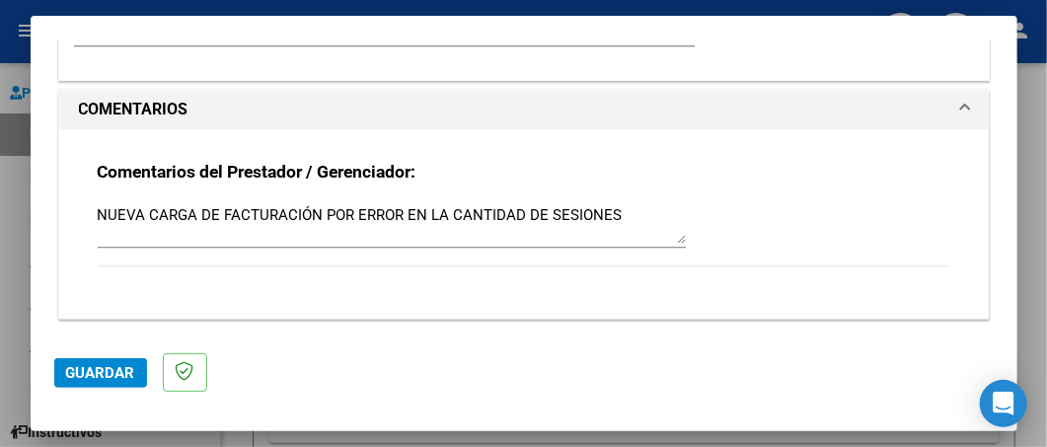
click at [106, 373] on span "Guardar" at bounding box center [100, 373] width 69 height 18
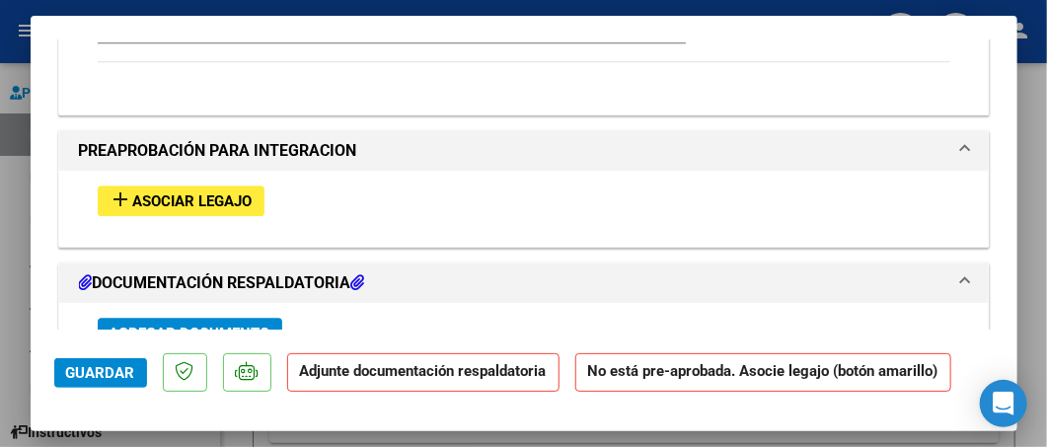
scroll to position [1896, 0]
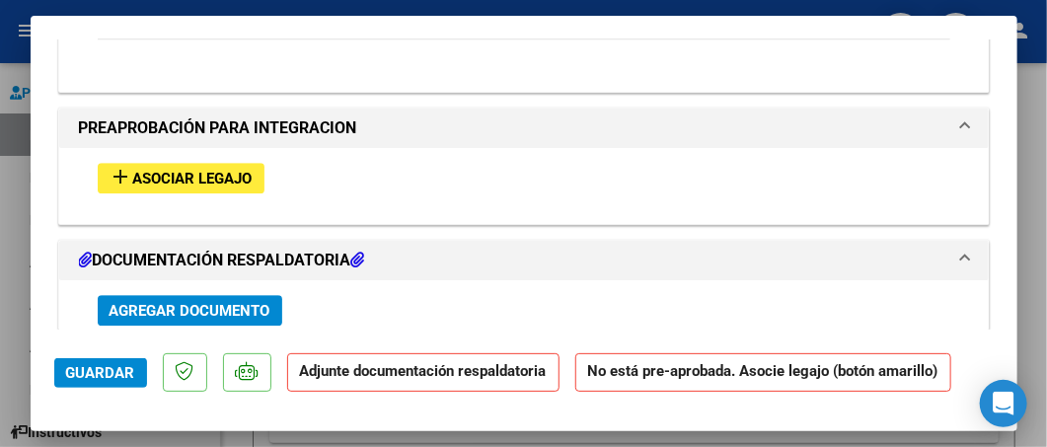
click at [144, 170] on span "Asociar Legajo" at bounding box center [192, 179] width 119 height 18
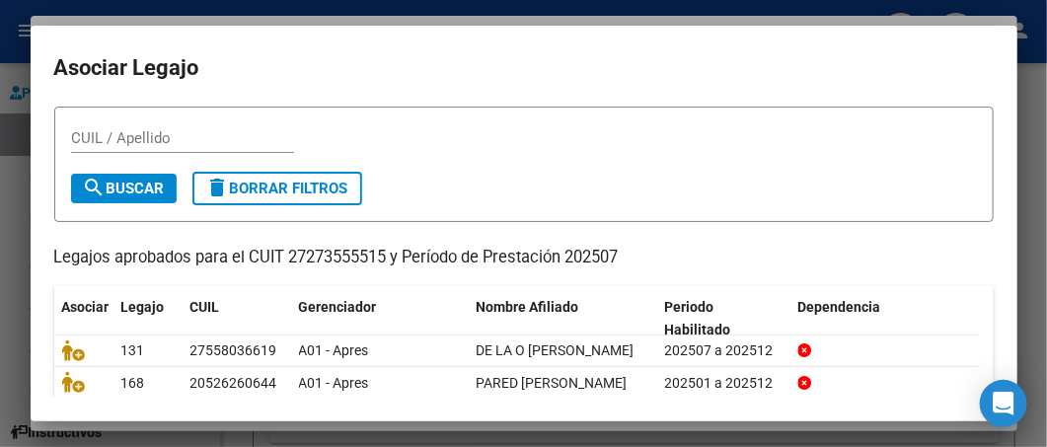
scroll to position [82, 0]
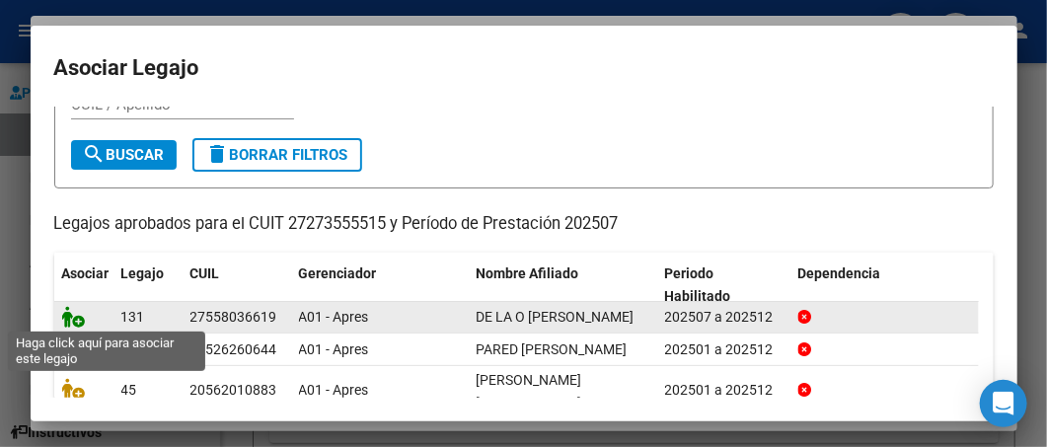
click at [73, 313] on icon at bounding box center [74, 317] width 24 height 22
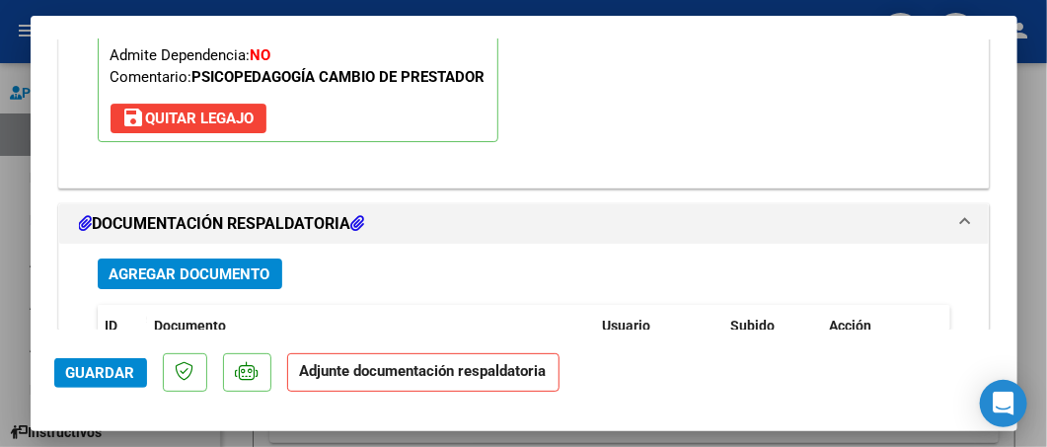
scroll to position [2249, 0]
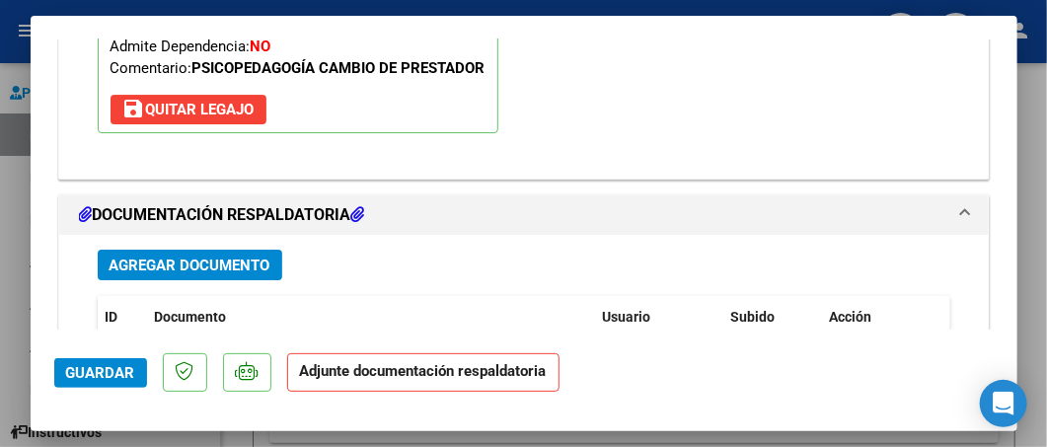
click at [216, 256] on span "Agregar Documento" at bounding box center [189, 265] width 161 height 18
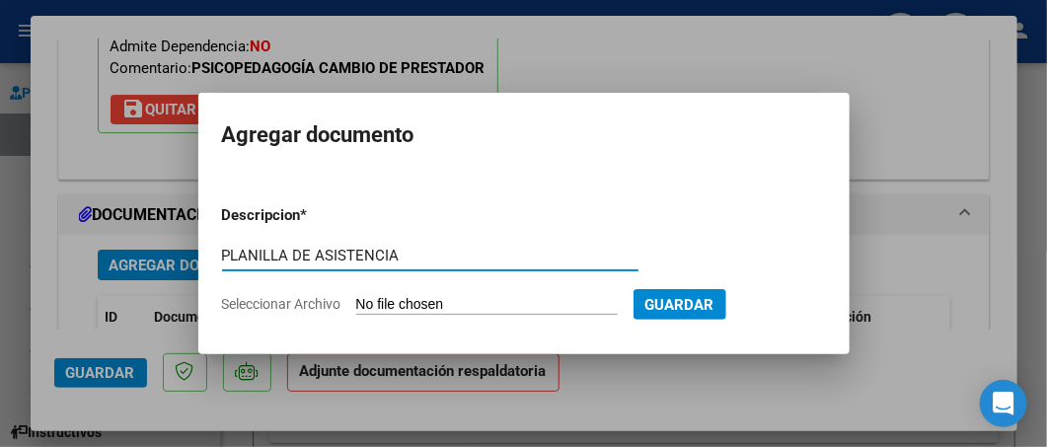
type input "PLANILLA DE ASISTENCIA"
click at [367, 295] on app-file-uploader "Seleccionar Archivo" at bounding box center [427, 304] width 411 height 18
click at [375, 308] on input "Seleccionar Archivo" at bounding box center [486, 305] width 261 height 19
click at [551, 308] on input "Seleccionar Archivo" at bounding box center [486, 305] width 261 height 19
type input "C:\fakepath\DE LA O JULIO.jpg"
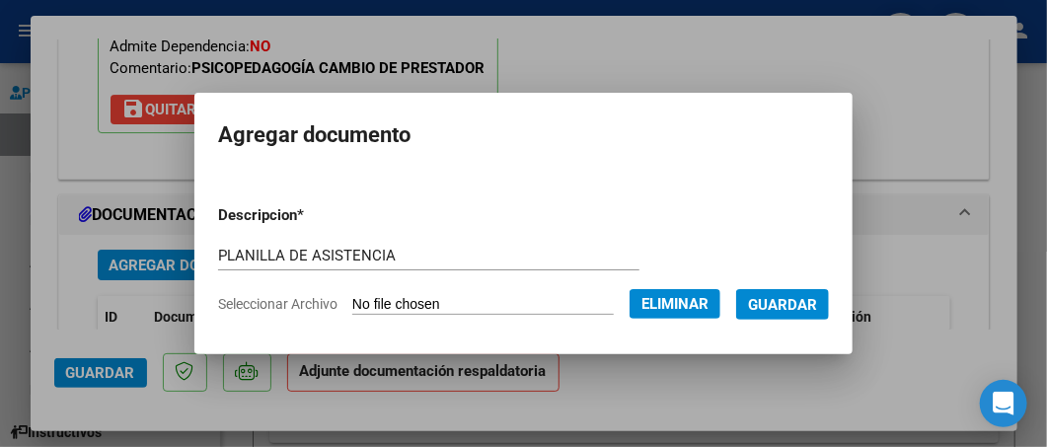
click at [780, 308] on span "Guardar" at bounding box center [782, 305] width 69 height 18
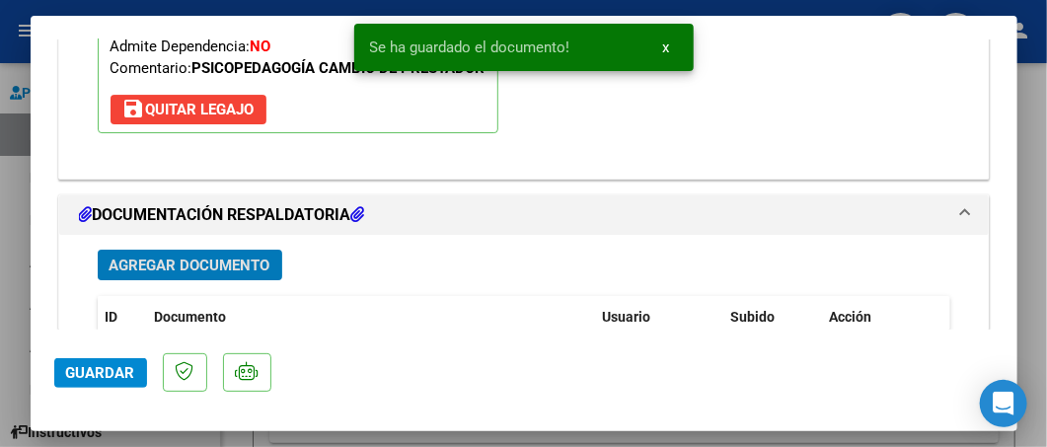
click at [76, 377] on span "Guardar" at bounding box center [100, 373] width 69 height 18
